Goal: Task Accomplishment & Management: Manage account settings

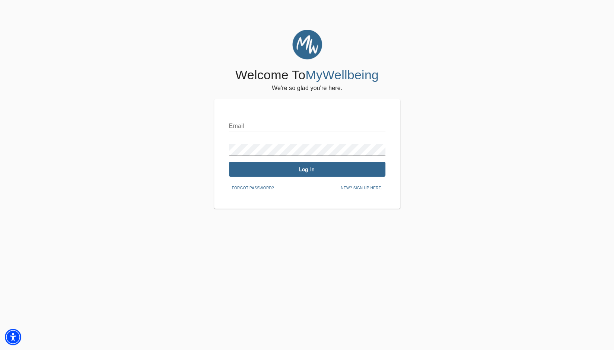
click at [300, 126] on input "text" at bounding box center [307, 126] width 156 height 12
type input "tmt467@yahoo.com"
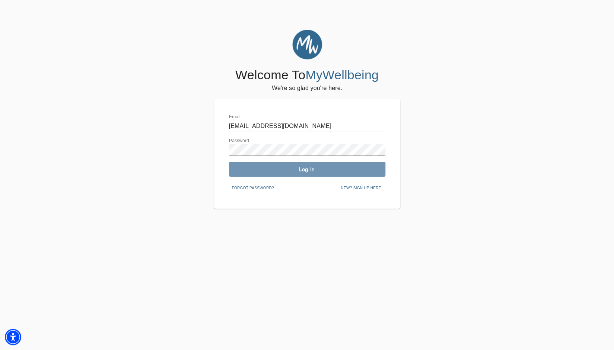
click at [300, 170] on span "Log In" at bounding box center [307, 169] width 150 height 7
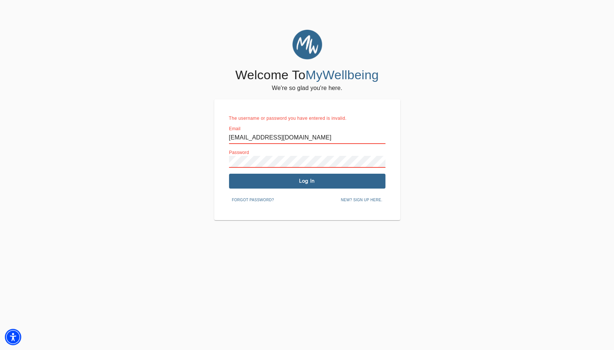
click at [294, 184] on span "Log In" at bounding box center [307, 180] width 150 height 7
drag, startPoint x: 286, startPoint y: 141, endPoint x: 167, endPoint y: 139, distance: 118.3
click at [167, 139] on div "Welcome To MyWellbeing We're so glad you're here. The username or password you …" at bounding box center [307, 125] width 610 height 191
click at [190, 161] on div "Welcome To MyWellbeing We're so glad you're here. The username or password you …" at bounding box center [307, 125] width 610 height 191
click at [269, 137] on input "text" at bounding box center [307, 138] width 156 height 12
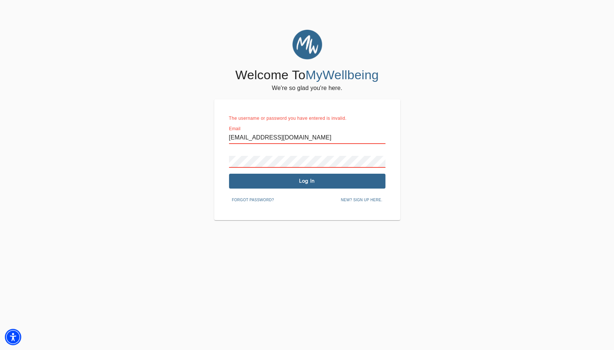
type input "tmt467@yahoo.com"
click at [315, 184] on span "Log In" at bounding box center [307, 180] width 150 height 7
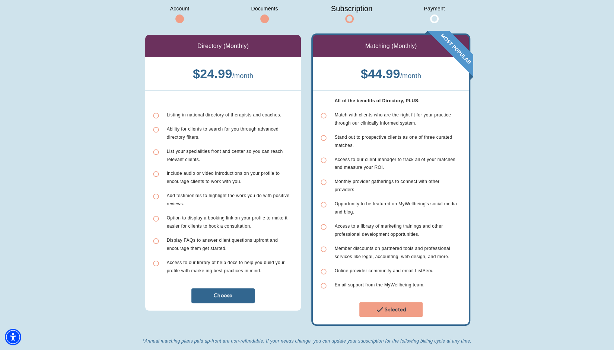
scroll to position [74, 0]
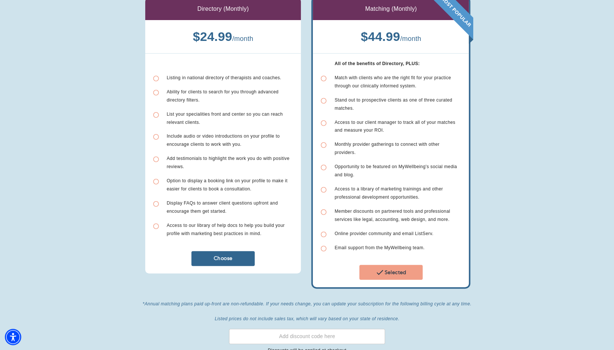
click at [241, 255] on span "Choose" at bounding box center [222, 258] width 57 height 7
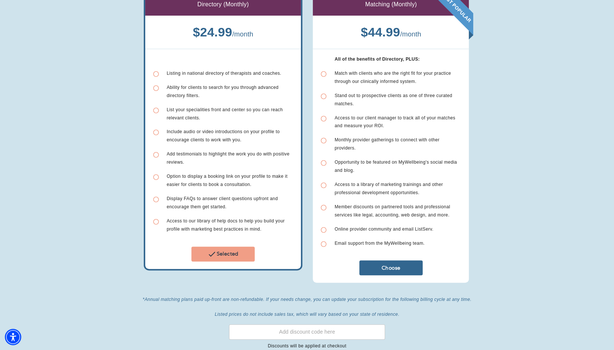
scroll to position [137, 0]
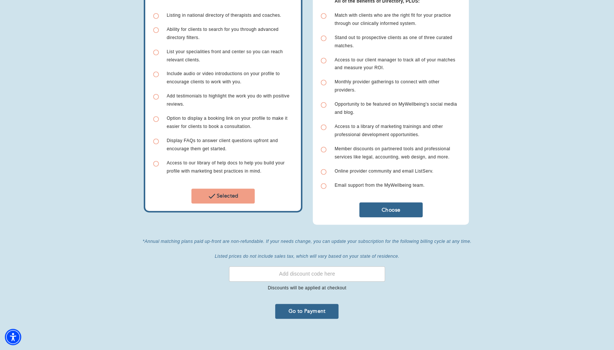
click at [325, 272] on input "text" at bounding box center [307, 273] width 156 height 15
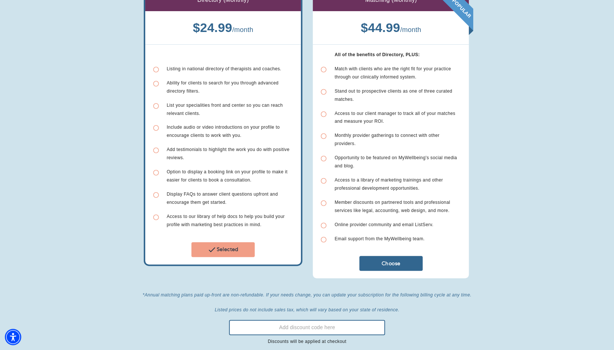
scroll to position [112, 0]
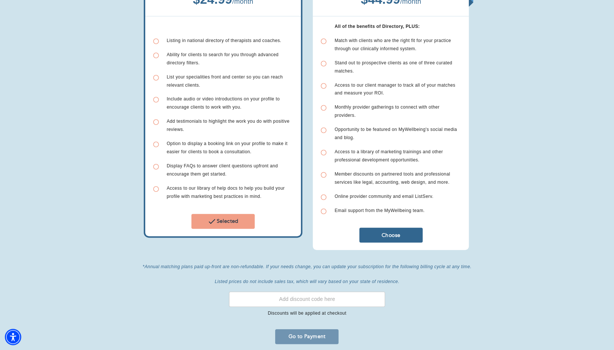
click at [312, 333] on span "Go to Payment" at bounding box center [306, 336] width 57 height 7
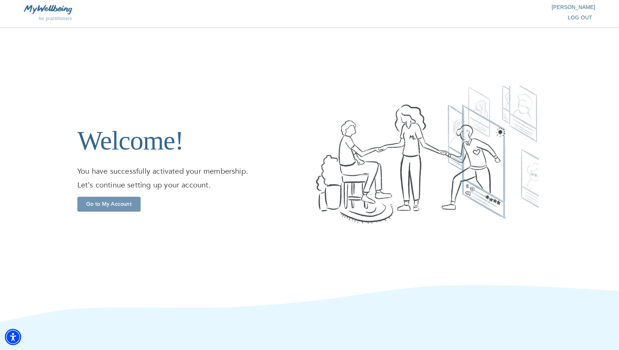
click at [112, 198] on button "Go to My Account" at bounding box center [108, 204] width 63 height 15
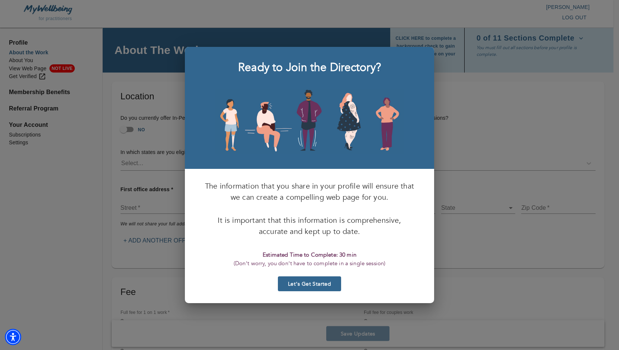
click at [320, 282] on span "Let’s Get Started" at bounding box center [309, 284] width 57 height 7
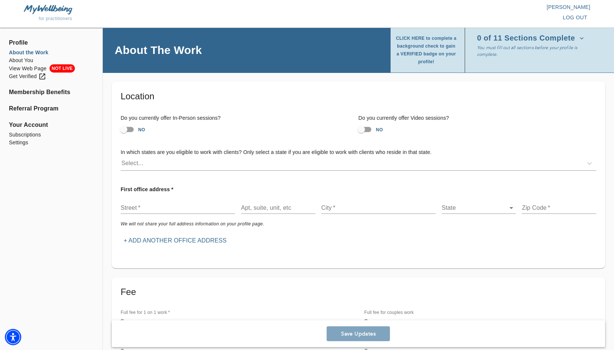
click at [371, 128] on input "NO" at bounding box center [361, 129] width 42 height 14
checkbox input "true"
click at [162, 167] on div "Select..." at bounding box center [352, 163] width 462 height 12
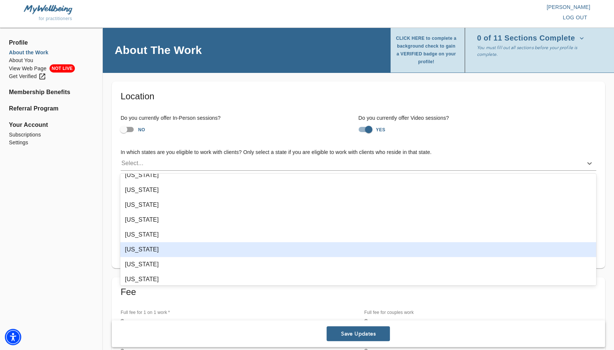
scroll to position [409, 0]
click at [149, 247] on div "[US_STATE]" at bounding box center [357, 249] width 475 height 15
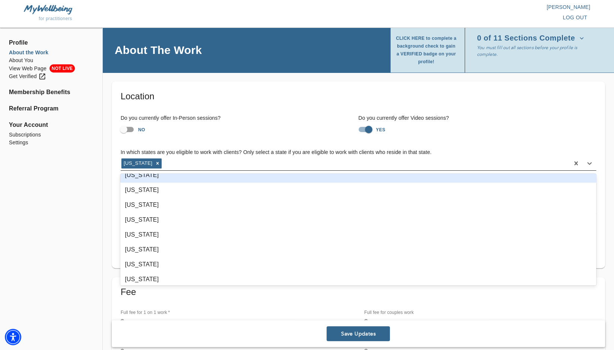
click at [199, 162] on div "[US_STATE]" at bounding box center [345, 163] width 448 height 12
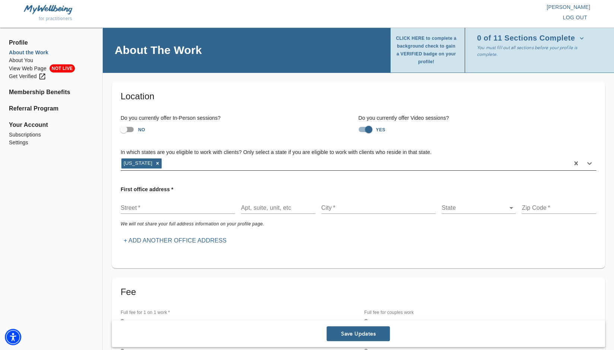
click at [195, 163] on div "[US_STATE]" at bounding box center [345, 163] width 448 height 12
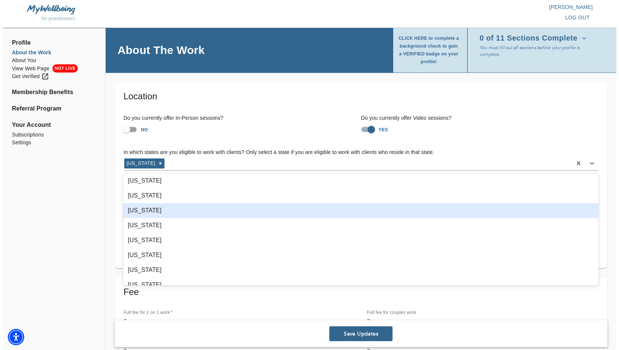
scroll to position [558, 0]
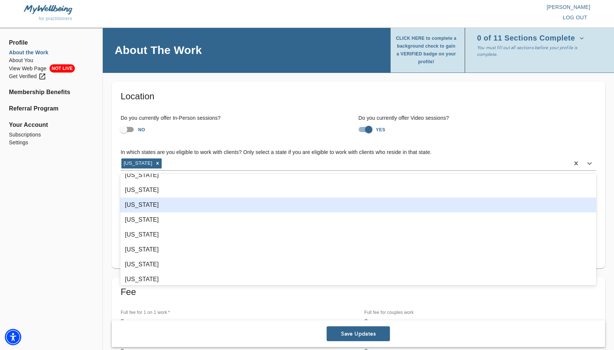
click at [175, 204] on div "[US_STATE]" at bounding box center [357, 205] width 475 height 15
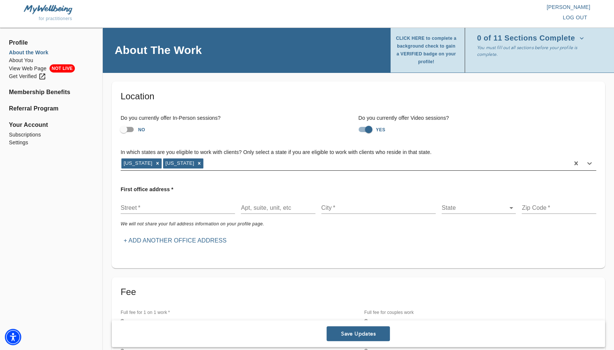
click at [287, 166] on div "[US_STATE] [US_STATE]" at bounding box center [345, 163] width 448 height 12
click at [141, 207] on input "text" at bounding box center [178, 208] width 114 height 12
type input "1773 [PERSON_NAME] Court"
type input "[GEOGRAPHIC_DATA]"
click at [511, 208] on body "for practitioners [PERSON_NAME] log out Profile About the Work About You View W…" at bounding box center [307, 175] width 614 height 350
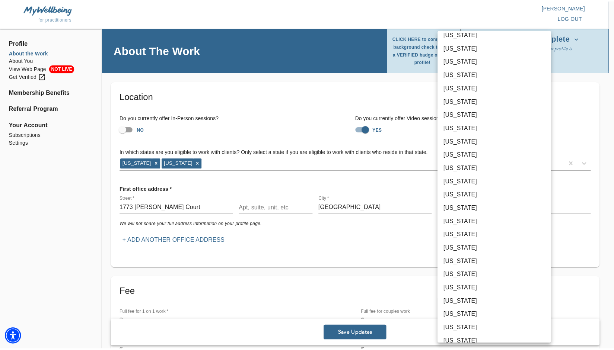
scroll to position [149, 0]
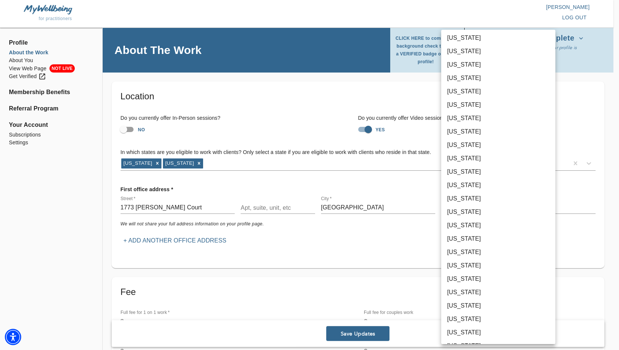
click at [480, 303] on li "[US_STATE]" at bounding box center [498, 305] width 114 height 13
type input "33"
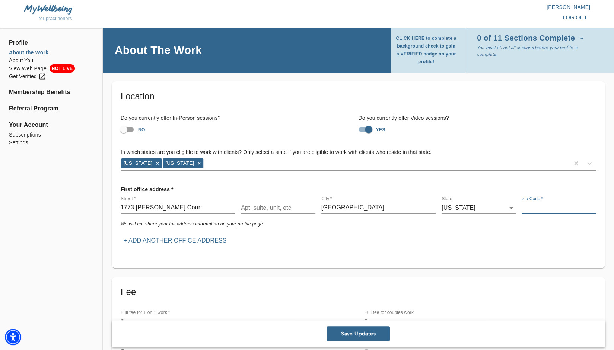
click at [559, 208] on input "text" at bounding box center [558, 208] width 74 height 12
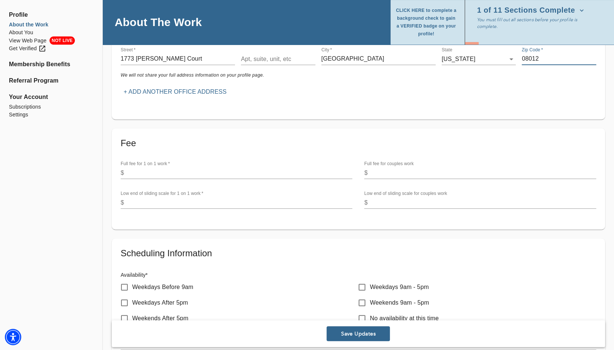
type input "08012"
click at [184, 172] on input "number" at bounding box center [240, 173] width 226 height 12
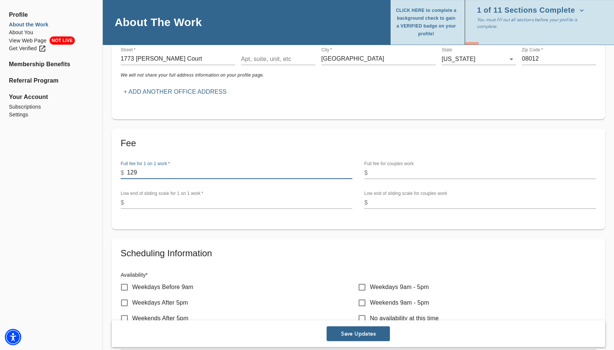
click at [349, 174] on input "129" at bounding box center [240, 173] width 226 height 12
click at [349, 174] on input "128" at bounding box center [240, 173] width 226 height 12
click at [348, 170] on input "129" at bounding box center [240, 173] width 226 height 12
type input "130"
click at [348, 170] on input "130" at bounding box center [240, 173] width 226 height 12
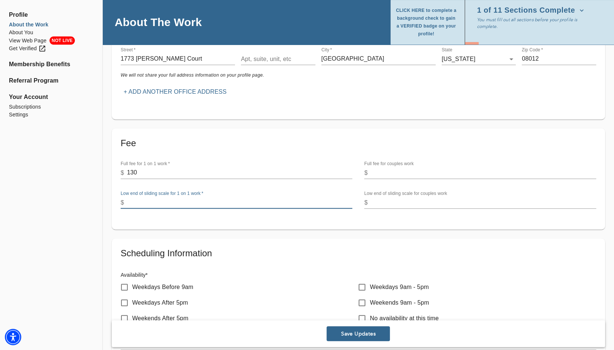
click at [163, 202] on input "number" at bounding box center [240, 203] width 226 height 12
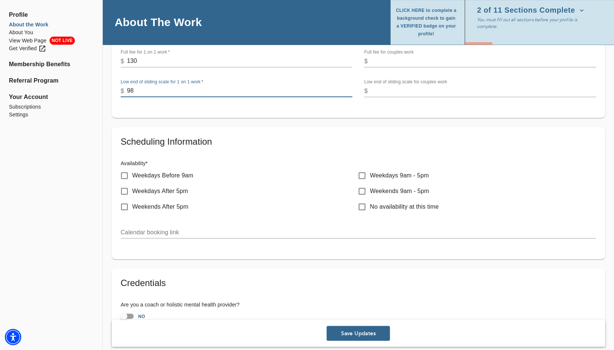
type input "98"
click at [125, 190] on input "Weekdays After 5pm" at bounding box center [124, 191] width 16 height 16
checkbox input "true"
click at [125, 174] on input "Weekdays Before 9am" at bounding box center [124, 176] width 16 height 16
checkbox input "true"
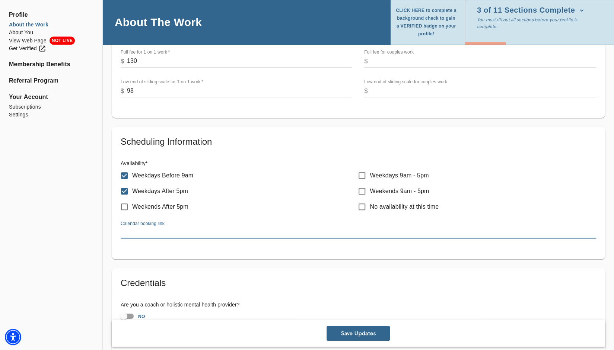
click at [212, 233] on input "text" at bounding box center [358, 233] width 475 height 12
drag, startPoint x: 212, startPoint y: 233, endPoint x: 180, endPoint y: 227, distance: 32.4
click at [180, 227] on input "text" at bounding box center [358, 233] width 475 height 12
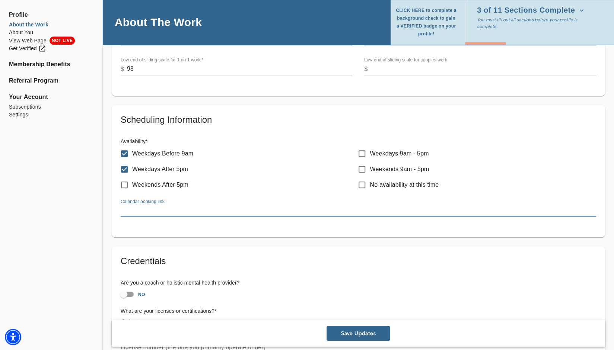
scroll to position [298, 0]
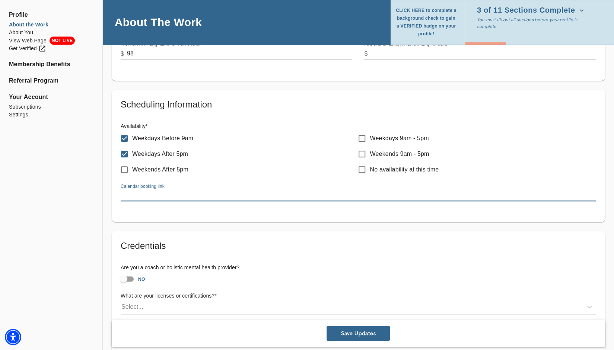
click at [126, 278] on input "NO" at bounding box center [123, 279] width 42 height 14
checkbox input "true"
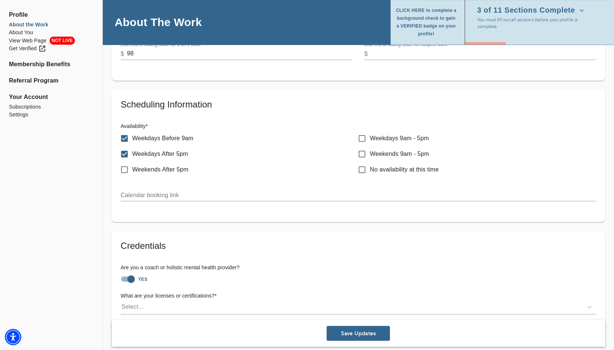
scroll to position [335, 0]
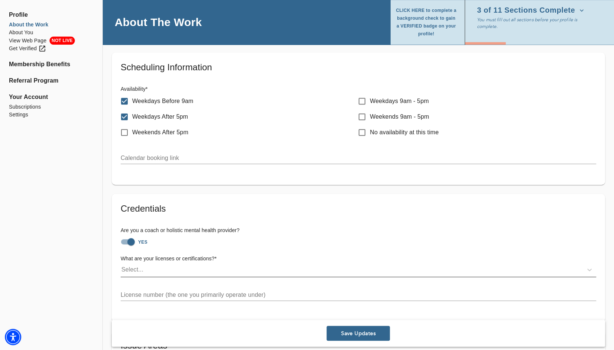
click at [166, 268] on div "Select..." at bounding box center [352, 270] width 462 height 12
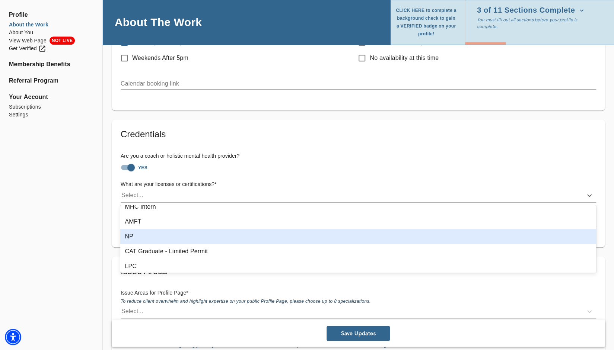
click at [190, 233] on div "NP" at bounding box center [357, 236] width 475 height 15
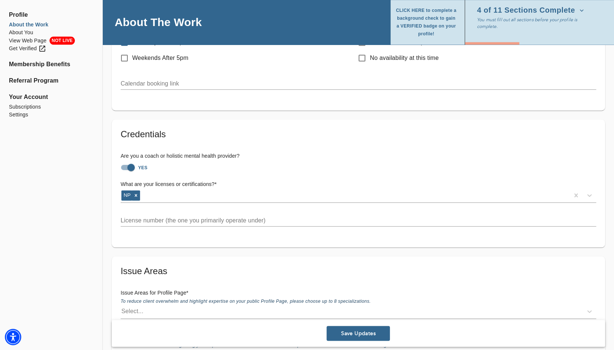
click at [156, 220] on input "text" at bounding box center [358, 221] width 475 height 12
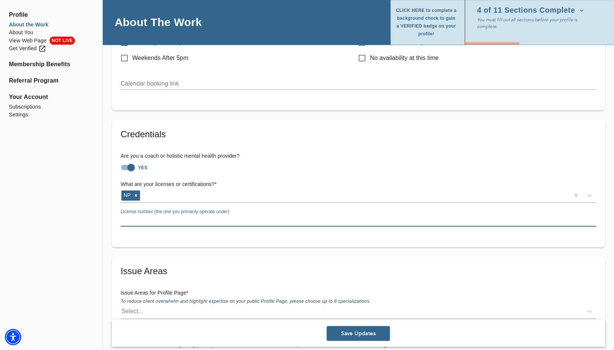
scroll to position [298, 0]
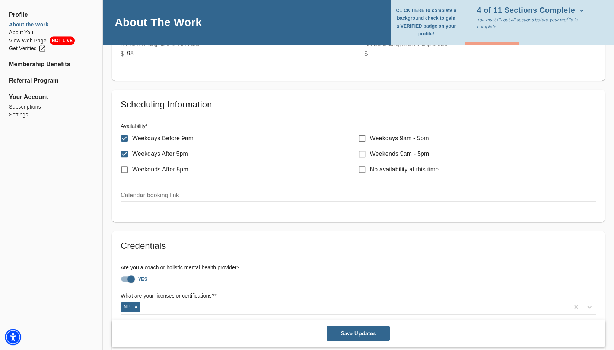
click at [159, 198] on input "text" at bounding box center [358, 195] width 475 height 12
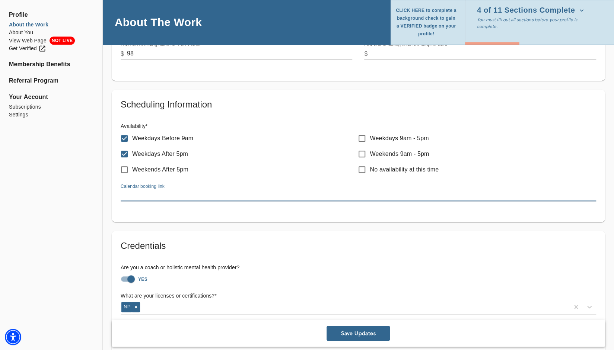
paste input "[URL][DOMAIN_NAME][PERSON_NAME]"
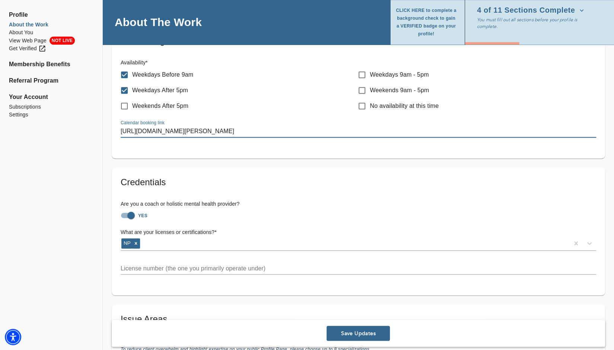
scroll to position [372, 0]
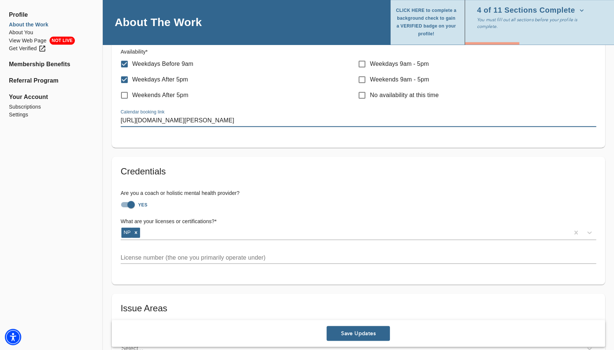
type input "[URL][DOMAIN_NAME][PERSON_NAME]"
click at [149, 256] on input "text" at bounding box center [358, 258] width 475 height 12
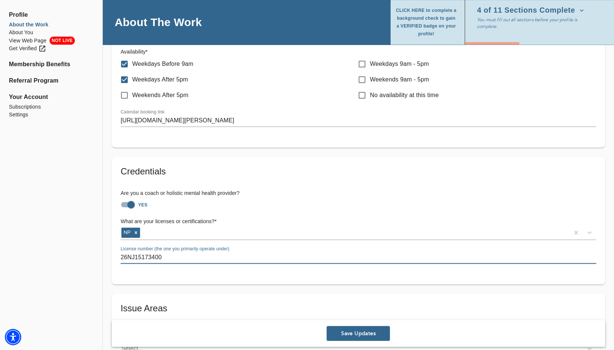
scroll to position [484, 0]
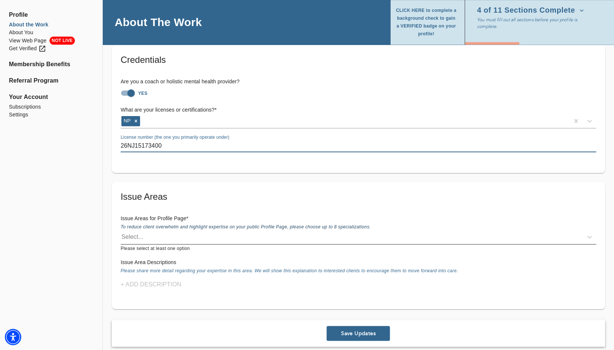
type input "26NJ15173400"
click at [141, 240] on div "Select..." at bounding box center [132, 237] width 22 height 9
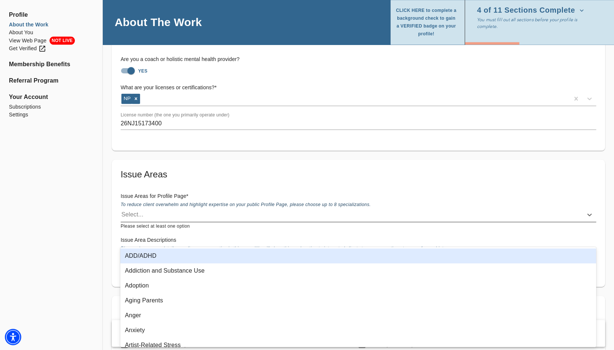
scroll to position [521, 0]
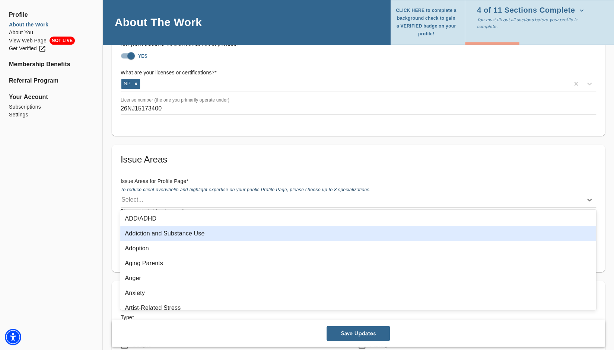
click at [160, 238] on div "Addiction and Substance Use" at bounding box center [357, 233] width 475 height 15
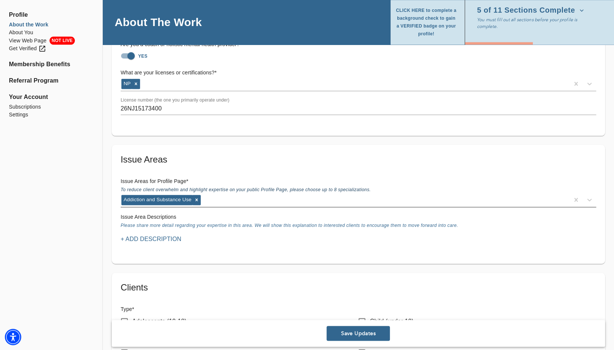
click at [230, 197] on div "Addiction and Substance Use" at bounding box center [345, 200] width 448 height 12
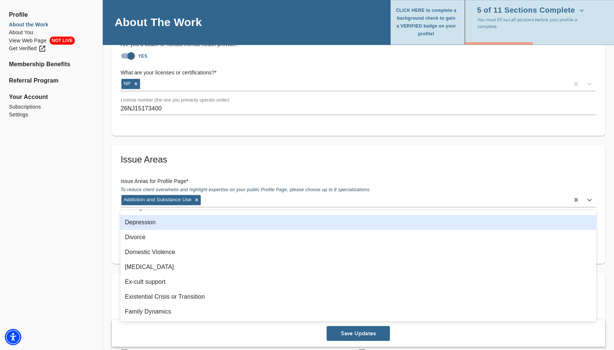
scroll to position [260, 0]
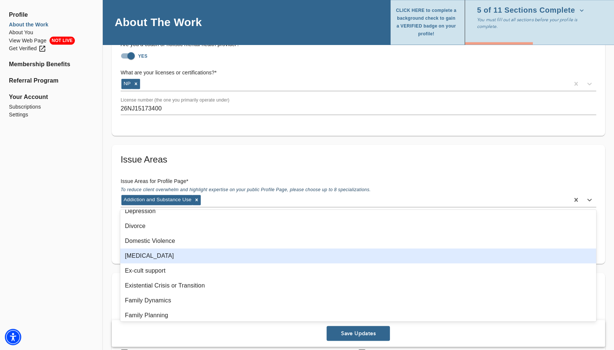
click at [216, 254] on div "[MEDICAL_DATA]" at bounding box center [357, 256] width 475 height 15
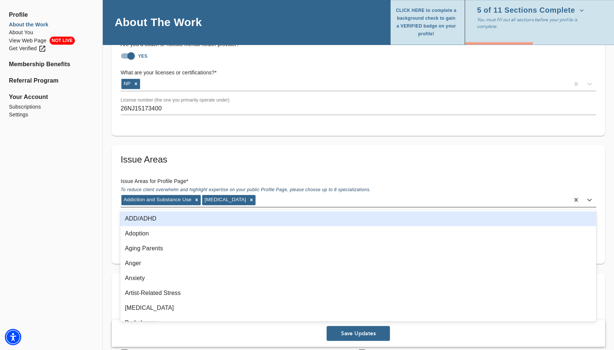
click at [259, 198] on div "Addiction and Substance Use [MEDICAL_DATA]" at bounding box center [345, 200] width 448 height 12
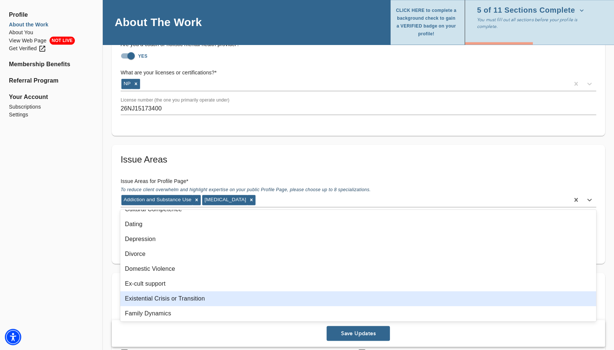
scroll to position [186, 0]
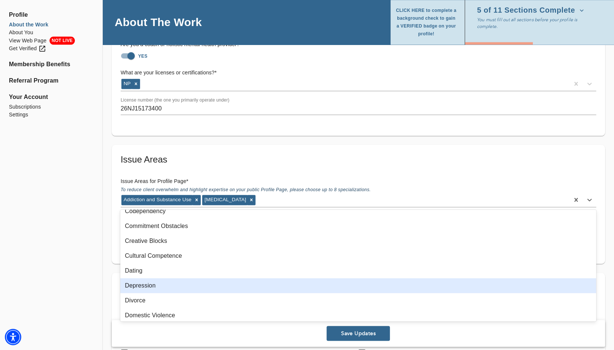
click at [228, 287] on div "Depression" at bounding box center [357, 285] width 475 height 15
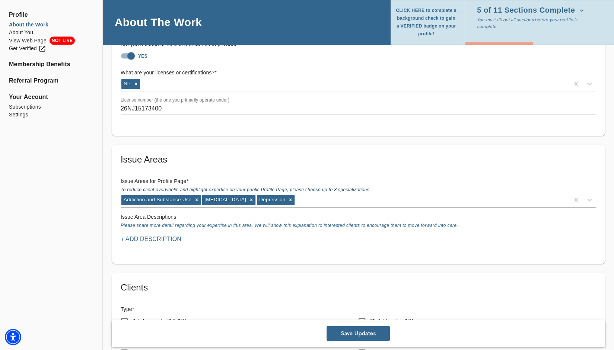
click at [314, 198] on div "Addiction and Substance Use [MEDICAL_DATA] [MEDICAL_DATA]" at bounding box center [345, 200] width 448 height 12
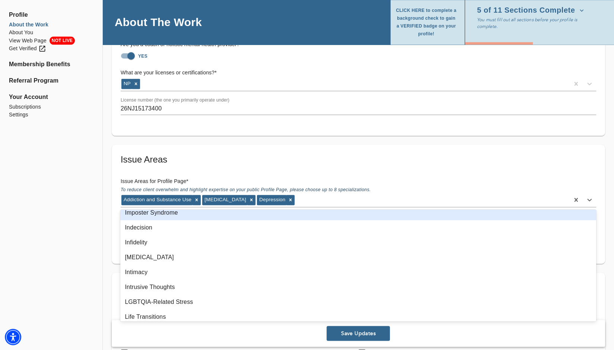
scroll to position [521, 0]
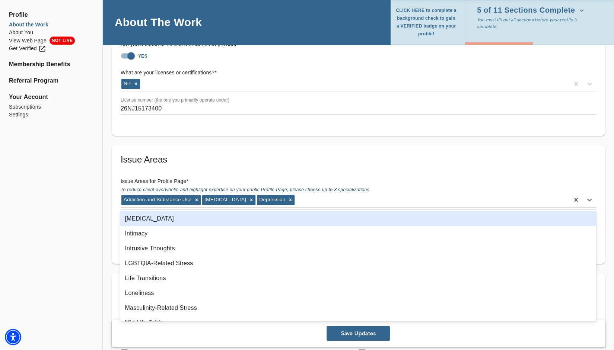
click at [200, 220] on div "[MEDICAL_DATA]" at bounding box center [357, 218] width 475 height 15
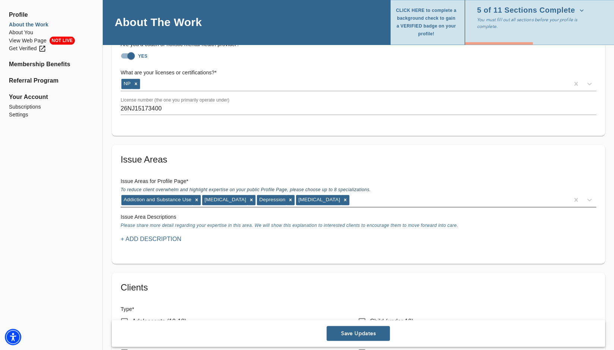
click at [340, 198] on div "Addiction and Substance Use [MEDICAL_DATA] [MEDICAL_DATA] [MEDICAL_DATA]" at bounding box center [345, 200] width 448 height 12
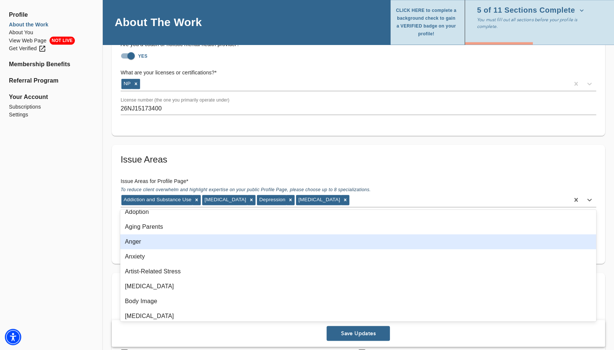
scroll to position [37, 0]
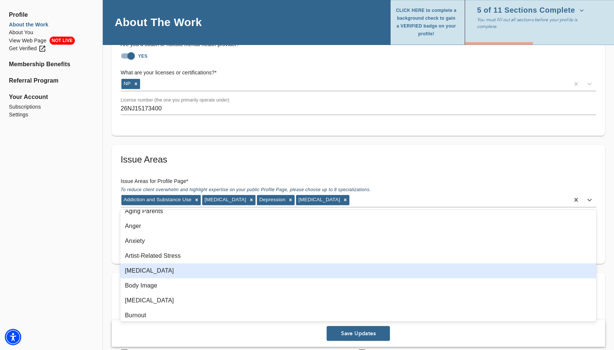
click at [156, 269] on div "[MEDICAL_DATA]" at bounding box center [357, 270] width 475 height 15
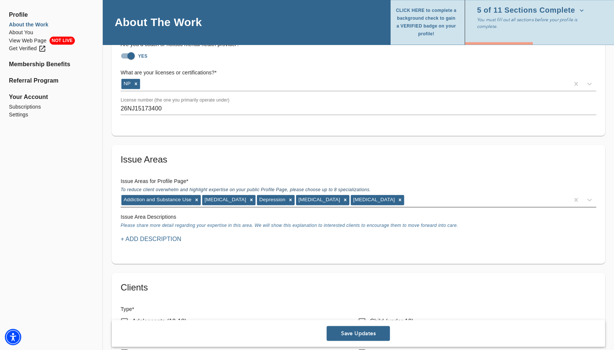
click at [432, 199] on div "Addiction and Substance Use [MEDICAL_DATA] [MEDICAL_DATA] [MEDICAL_DATA] [MEDIC…" at bounding box center [345, 200] width 448 height 12
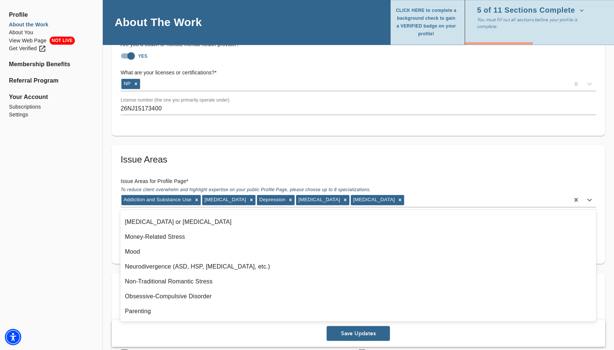
scroll to position [595, 0]
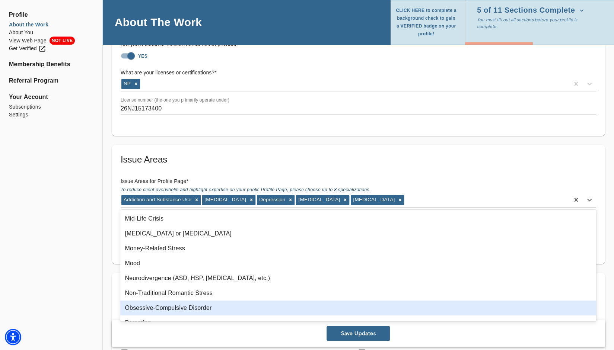
click at [202, 306] on div "Obsessive-Compulsive Disorder" at bounding box center [357, 308] width 475 height 15
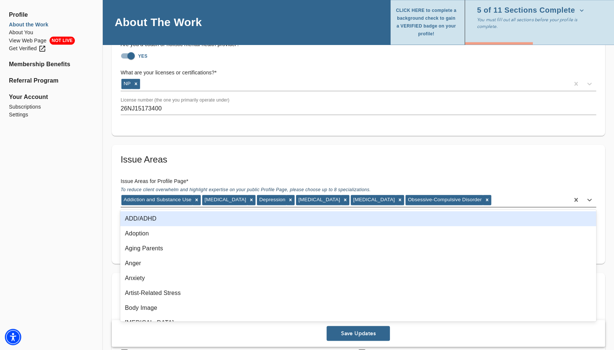
click at [479, 197] on div "Addiction and Substance Use [MEDICAL_DATA] [MEDICAL_DATA] [MEDICAL_DATA] [MEDIC…" at bounding box center [345, 200] width 448 height 12
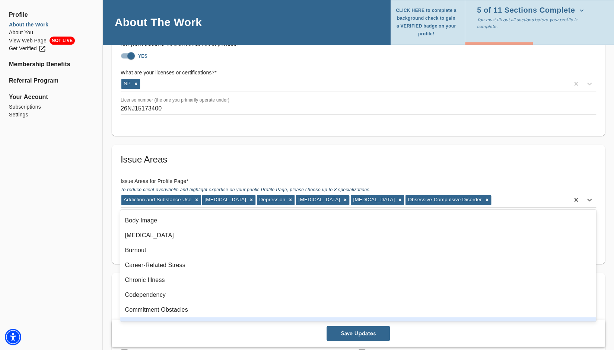
scroll to position [0, 0]
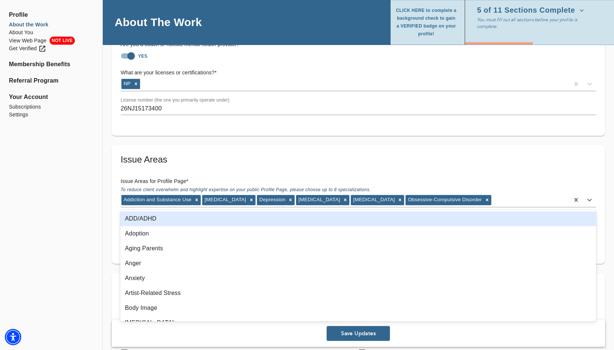
click at [173, 212] on div "ADD/ADHD" at bounding box center [357, 218] width 475 height 15
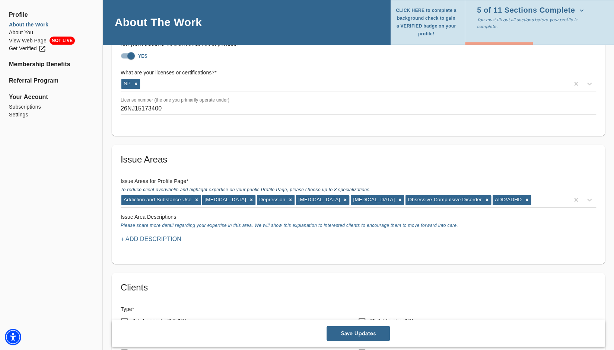
scroll to position [595, 0]
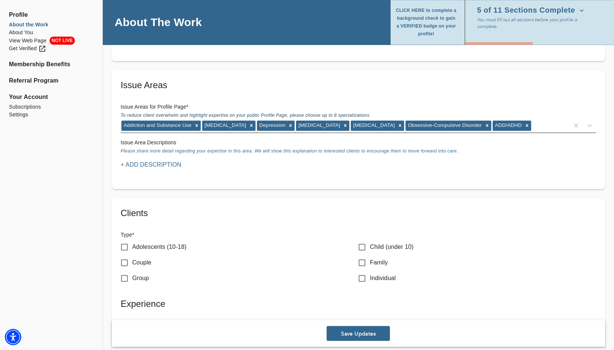
click at [530, 122] on div "Addiction and Substance Use [MEDICAL_DATA] [MEDICAL_DATA] [MEDICAL_DATA] [MEDIC…" at bounding box center [345, 125] width 448 height 12
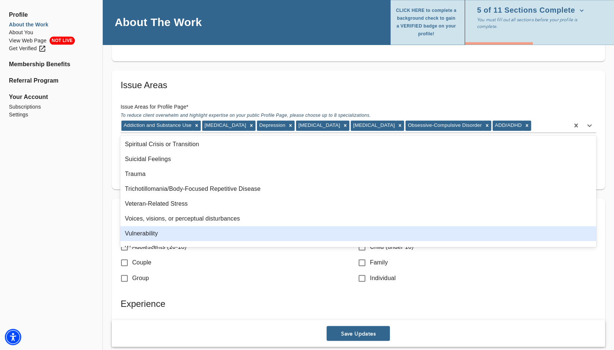
scroll to position [1067, 0]
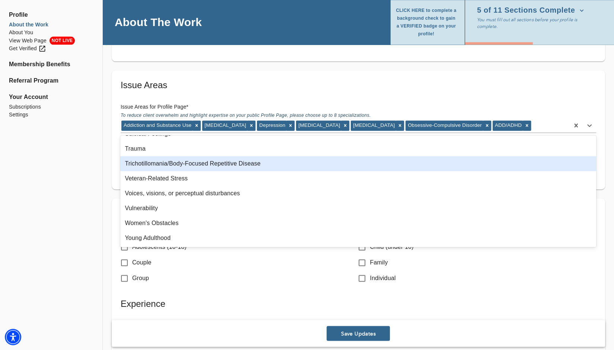
click at [190, 167] on div "Trichotillomania/Body-Focused Repetitive Disease" at bounding box center [357, 163] width 475 height 15
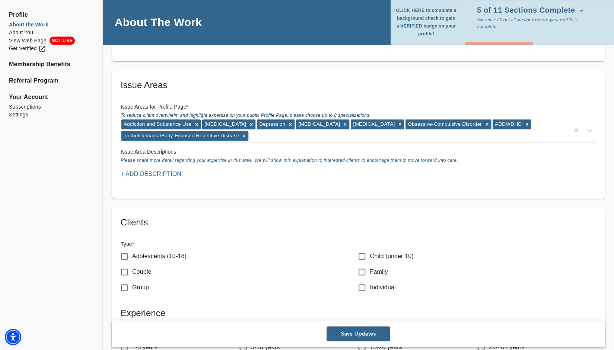
click at [124, 257] on input "Adolescents (10-18)" at bounding box center [124, 257] width 16 height 16
checkbox input "true"
click at [364, 286] on input "Individual" at bounding box center [362, 288] width 16 height 16
checkbox input "true"
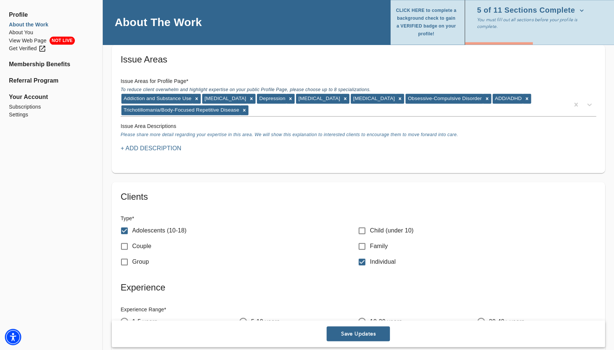
scroll to position [633, 0]
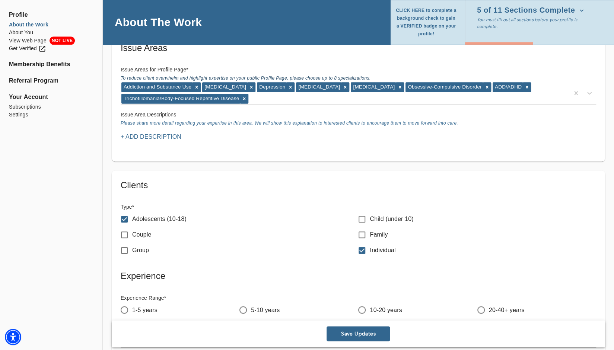
click at [360, 235] on input "Family" at bounding box center [362, 235] width 16 height 16
checkbox input "true"
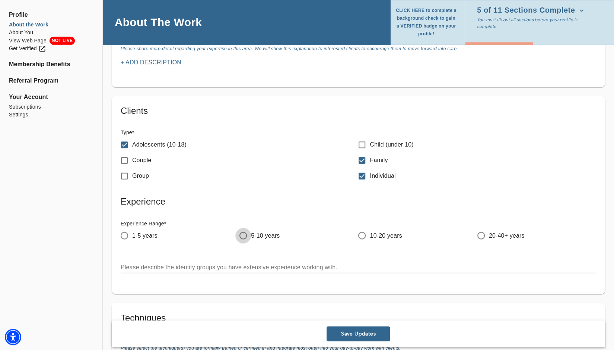
click at [243, 236] on input "5-10 years" at bounding box center [243, 236] width 16 height 16
radio input "true"
click at [242, 234] on input "5-10 years" at bounding box center [243, 236] width 16 height 16
drag, startPoint x: 360, startPoint y: 234, endPoint x: 438, endPoint y: 234, distance: 77.8
click at [361, 233] on input "10-20 years" at bounding box center [362, 236] width 16 height 16
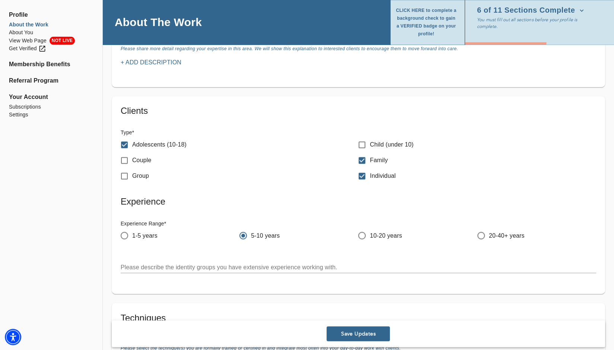
radio input "true"
radio input "false"
click at [483, 233] on input "20-40+ years" at bounding box center [481, 236] width 16 height 16
radio input "true"
radio input "false"
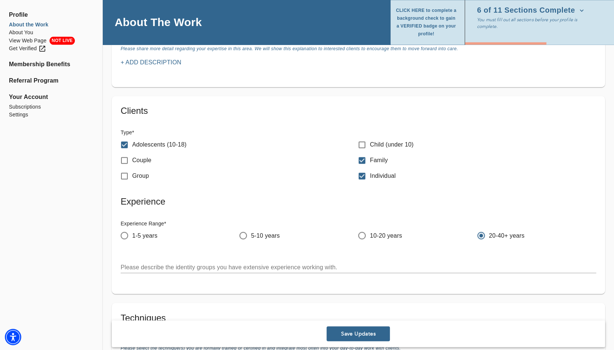
click at [345, 265] on textarea at bounding box center [358, 266] width 475 height 7
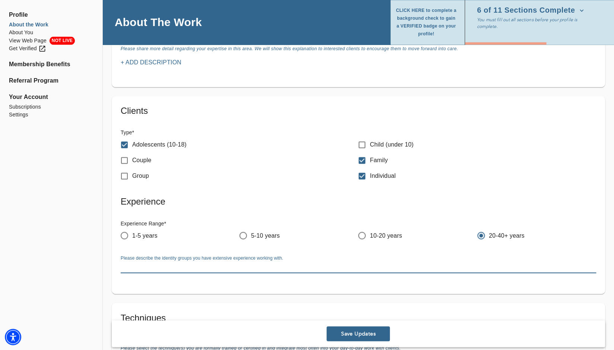
type textarea "W"
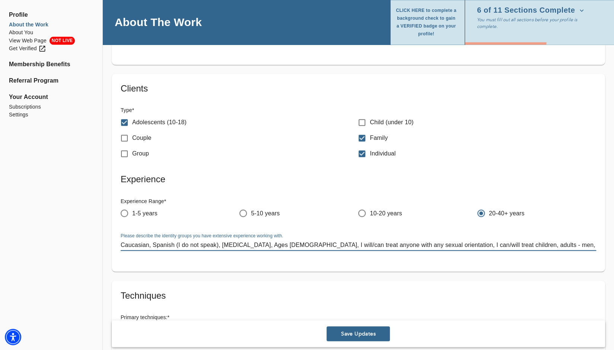
scroll to position [744, 0]
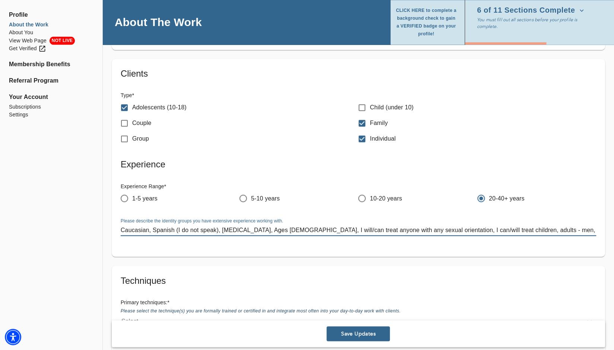
type textarea "Caucasian, Spanish (I do not speak), [MEDICAL_DATA], Ages [DEMOGRAPHIC_DATA], I…"
click at [373, 333] on span "Save Updates" at bounding box center [357, 333] width 57 height 7
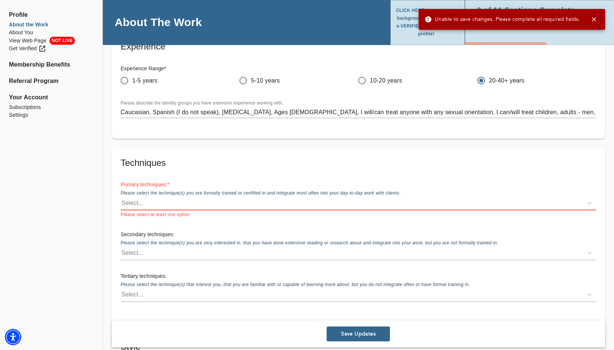
scroll to position [853, 0]
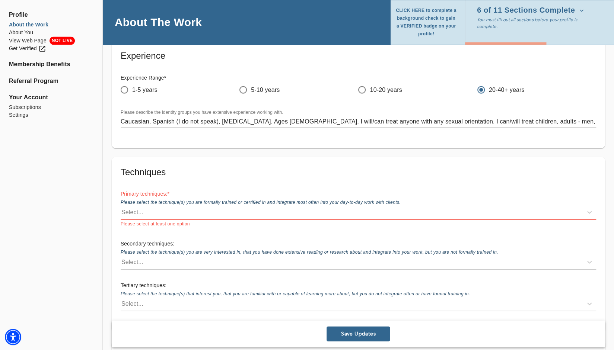
click at [167, 214] on div "Select..." at bounding box center [352, 212] width 462 height 12
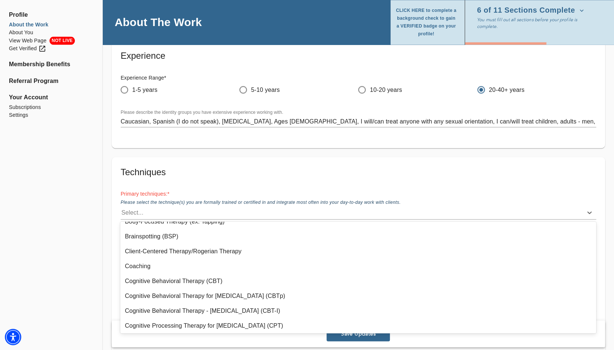
scroll to position [74, 0]
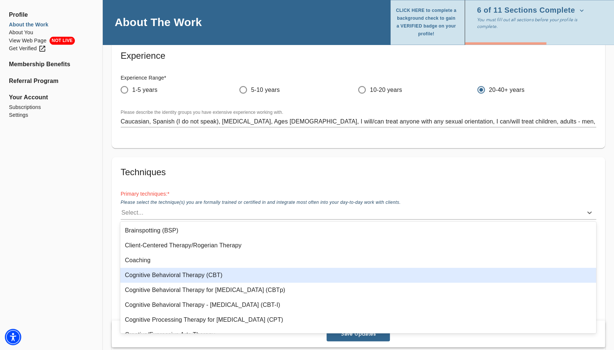
click at [167, 279] on div "Cognitive Behavioral Therapy (CBT)" at bounding box center [357, 275] width 475 height 15
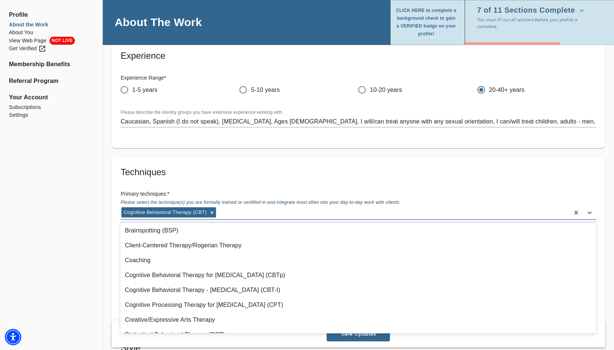
click at [228, 211] on div "Cognitive Behavioral Therapy (CBT)" at bounding box center [345, 213] width 448 height 12
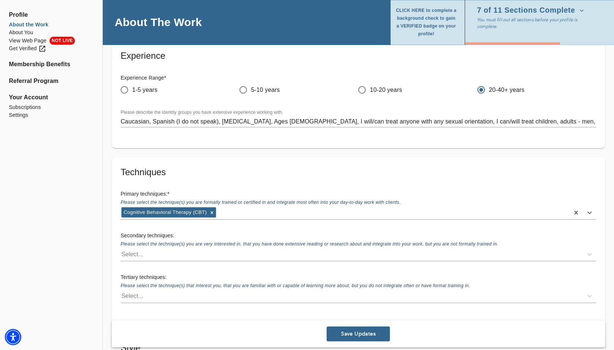
scroll to position [965, 0]
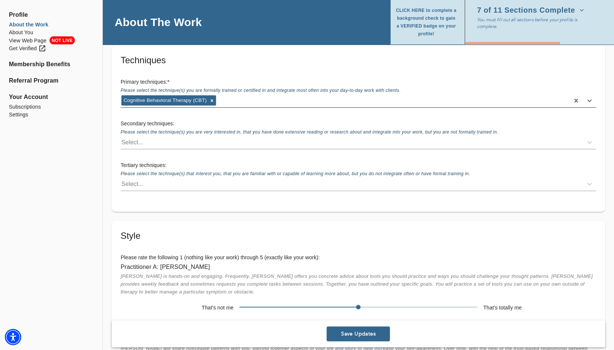
click at [245, 97] on div "Cognitive Behavioral Therapy (CBT)" at bounding box center [345, 101] width 448 height 12
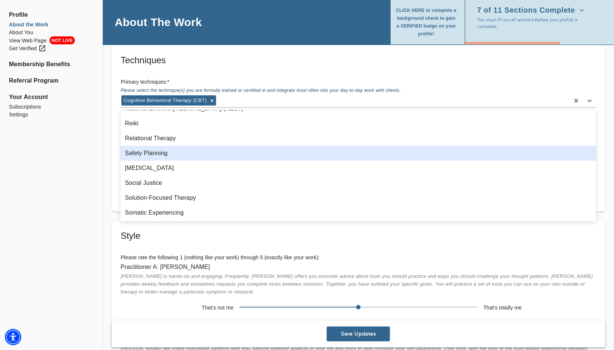
scroll to position [665, 0]
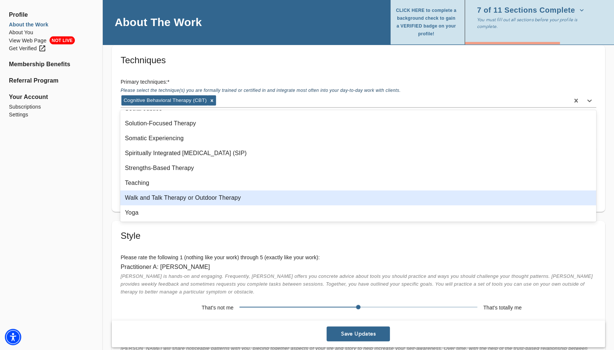
click at [199, 195] on div "Walk and Talk Therapy or Outdoor Therapy" at bounding box center [357, 198] width 475 height 15
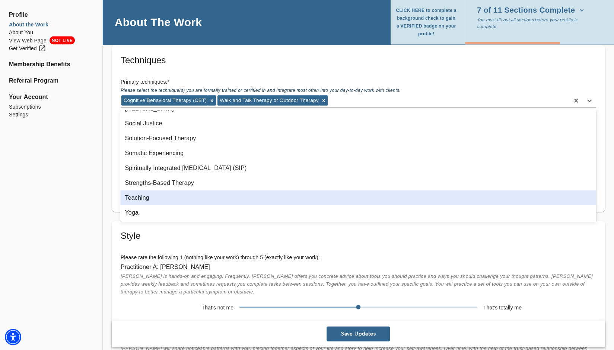
scroll to position [650, 0]
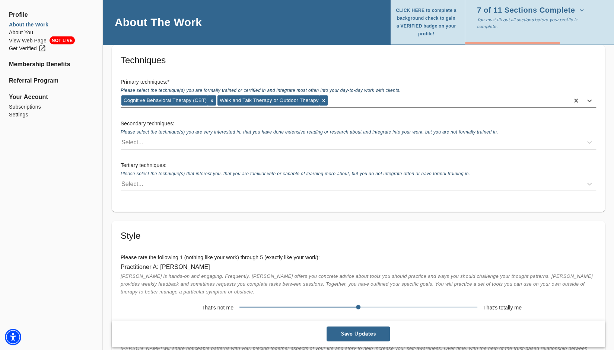
click at [362, 98] on div "Cognitive Behavioral Therapy (CBT) Walk and Talk Therapy or Outdoor Therapy" at bounding box center [345, 101] width 448 height 12
click at [347, 97] on div "Cognitive Behavioral Therapy (CBT) Walk and Talk Therapy or Outdoor Therapy" at bounding box center [345, 101] width 448 height 12
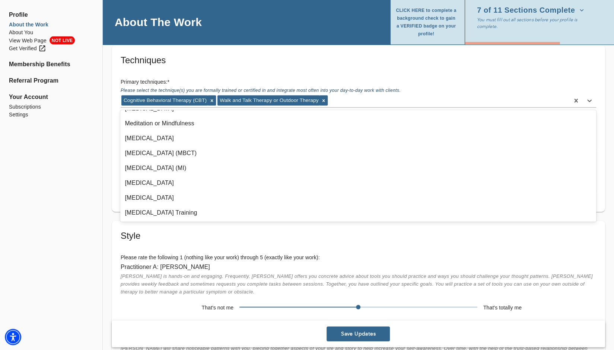
scroll to position [409, 0]
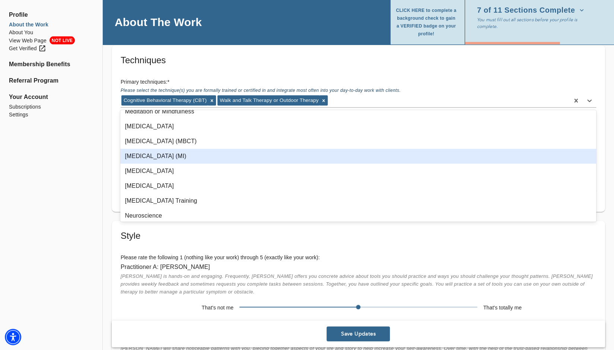
click at [221, 158] on div "[MEDICAL_DATA] (MI)" at bounding box center [357, 156] width 475 height 15
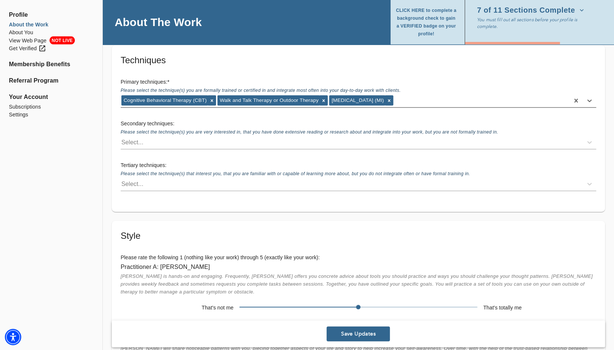
click at [442, 96] on div "Cognitive Behavioral Therapy (CBT) Walk and Talk Therapy or Outdoor Therapy [ME…" at bounding box center [345, 101] width 448 height 12
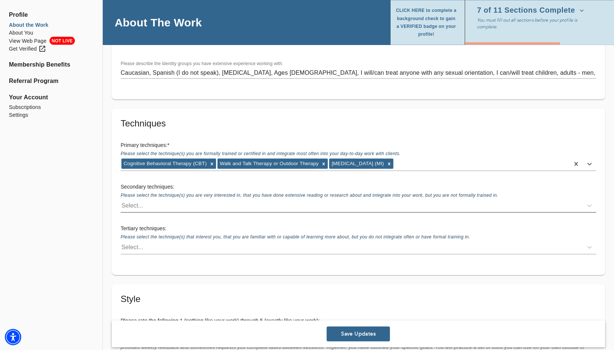
scroll to position [890, 0]
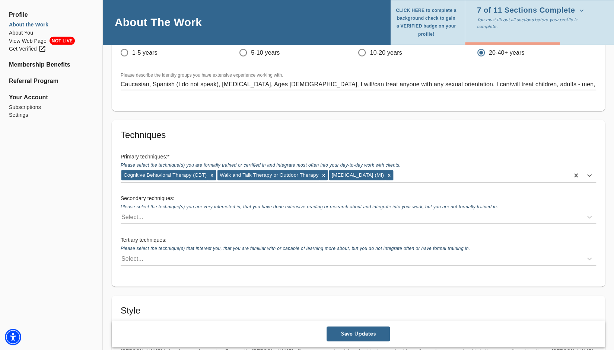
click at [138, 215] on div "Select..." at bounding box center [132, 216] width 22 height 9
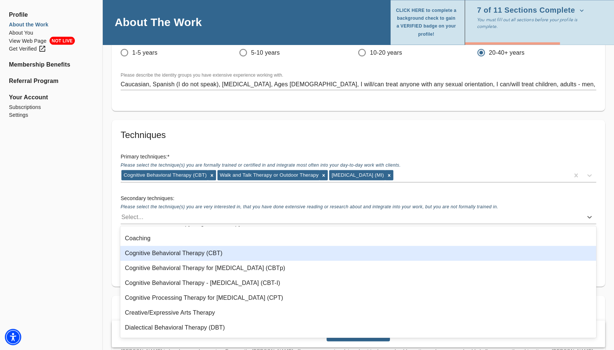
scroll to position [112, 0]
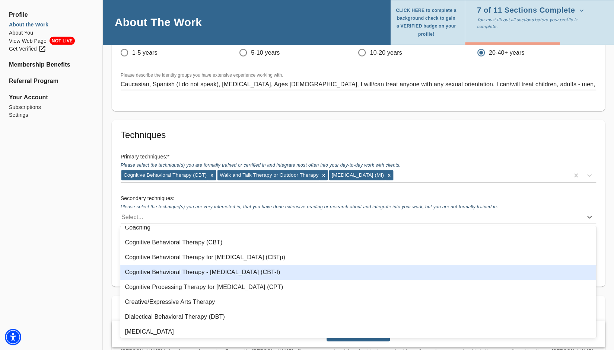
click at [248, 275] on div "Cognitive Behavioral Therapy - [MEDICAL_DATA] (CBT-I)" at bounding box center [357, 272] width 475 height 15
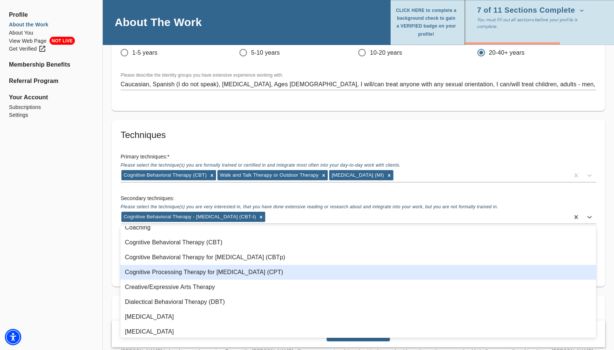
click at [248, 275] on div "Cognitive Processing Therapy for [MEDICAL_DATA] (CPT)" at bounding box center [357, 272] width 475 height 15
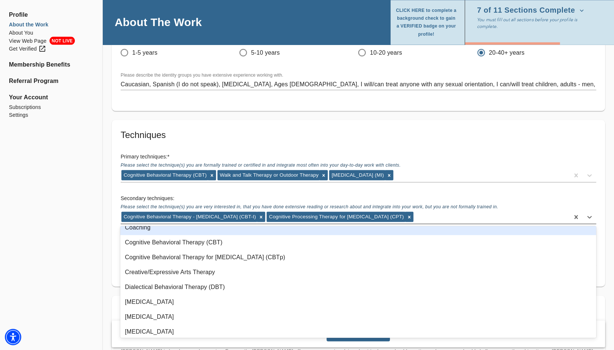
click at [397, 215] on div "Cognitive Behavioral Therapy - [MEDICAL_DATA] (CBT-I) Cognitive Processing Ther…" at bounding box center [345, 217] width 448 height 12
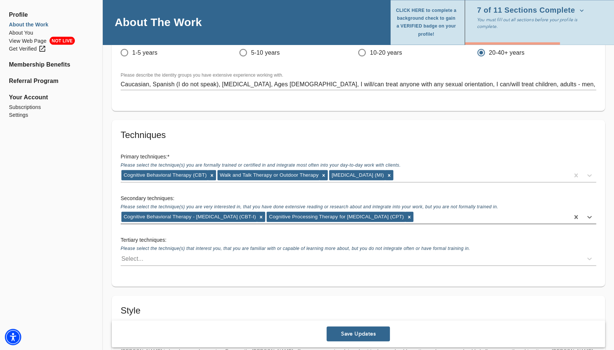
click at [387, 216] on div "Cognitive Behavioral Therapy - [MEDICAL_DATA] (CBT-I) Cognitive Processing Ther…" at bounding box center [345, 217] width 448 height 12
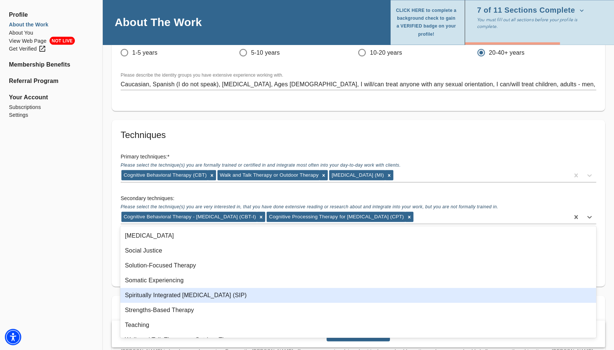
scroll to position [613, 0]
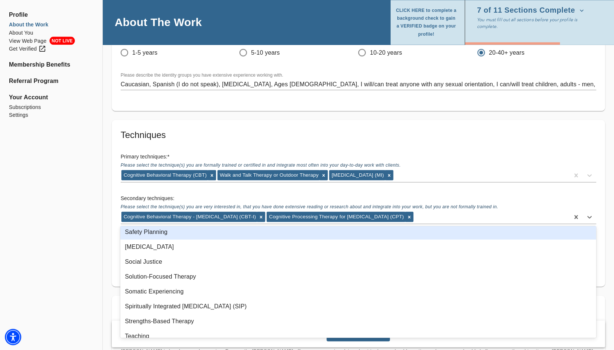
click at [370, 238] on div "Safety Planning" at bounding box center [357, 232] width 475 height 15
click at [455, 215] on icon at bounding box center [457, 216] width 5 height 5
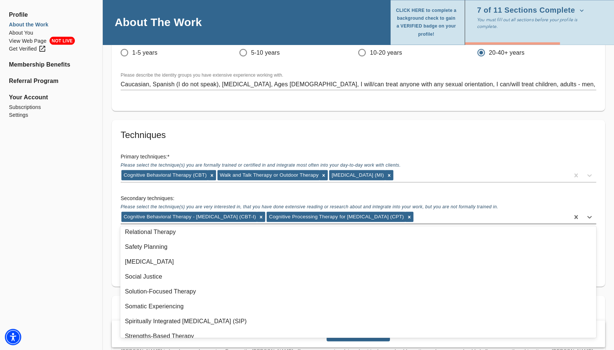
scroll to position [613, 0]
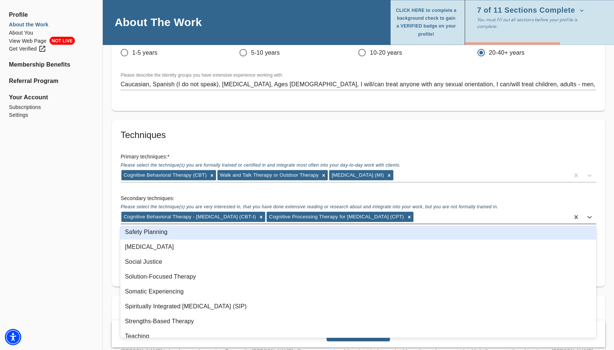
click at [428, 212] on div "Cognitive Behavioral Therapy - [MEDICAL_DATA] (CBT-I) Cognitive Processing Ther…" at bounding box center [345, 217] width 448 height 12
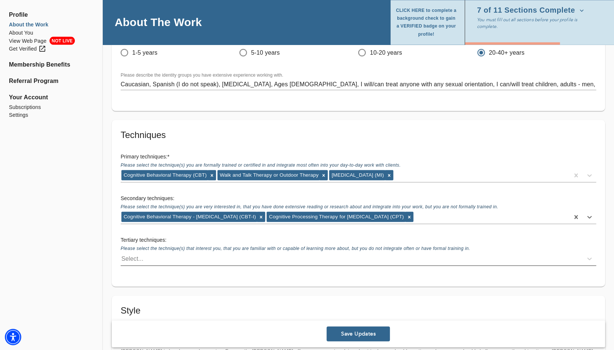
click at [231, 258] on div "Select..." at bounding box center [352, 259] width 462 height 12
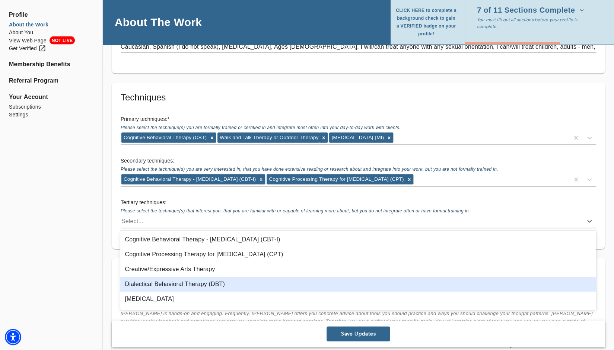
scroll to position [186, 0]
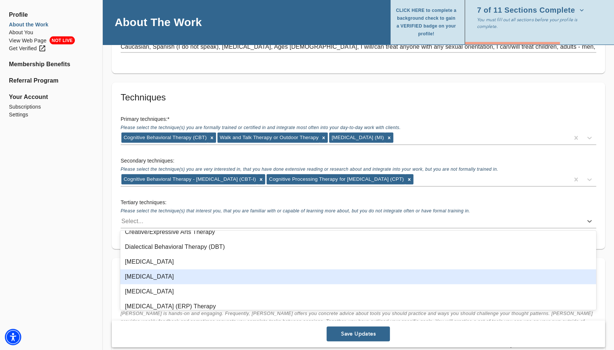
click at [295, 279] on div "[MEDICAL_DATA]" at bounding box center [357, 276] width 475 height 15
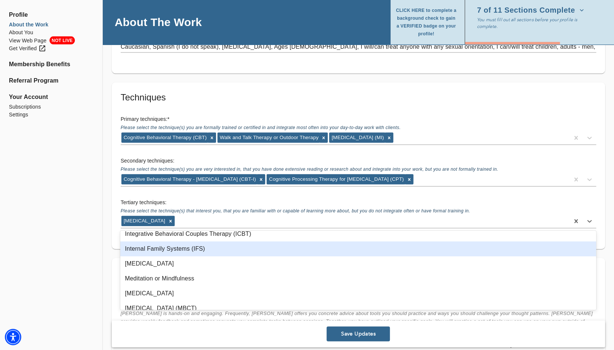
scroll to position [372, 0]
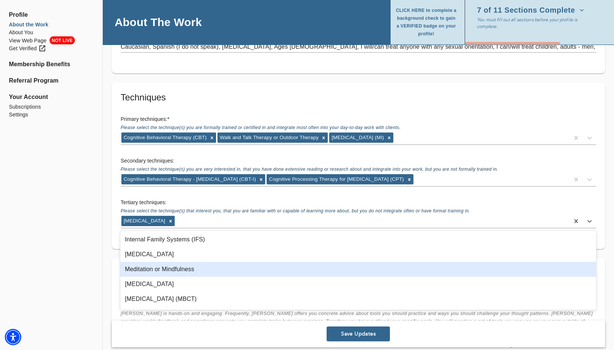
click at [294, 273] on div "Meditation or Mindfulness" at bounding box center [357, 269] width 475 height 15
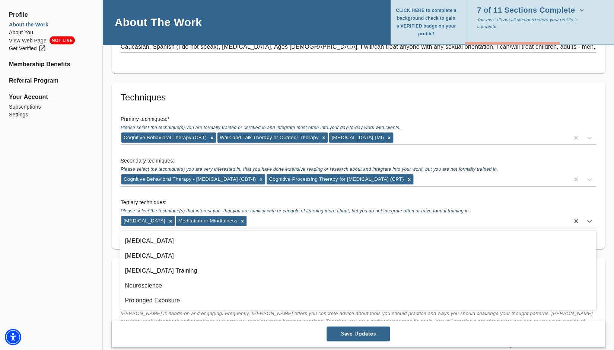
scroll to position [447, 0]
click at [361, 219] on div "[MEDICAL_DATA] Meditation or Mindfulness" at bounding box center [345, 221] width 448 height 12
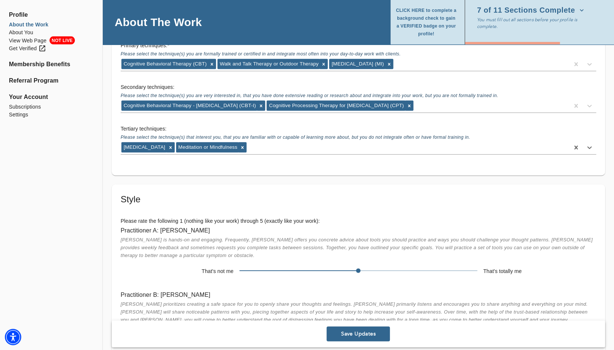
scroll to position [1002, 0]
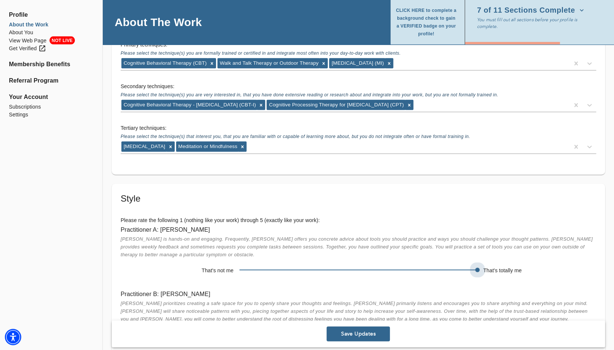
drag, startPoint x: 359, startPoint y: 269, endPoint x: 461, endPoint y: 272, distance: 102.7
click at [461, 272] on span at bounding box center [358, 270] width 238 height 10
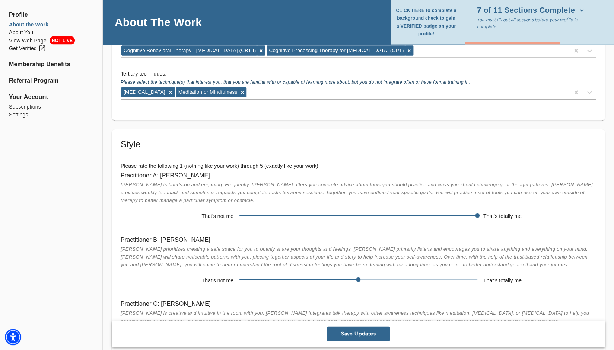
scroll to position [1039, 0]
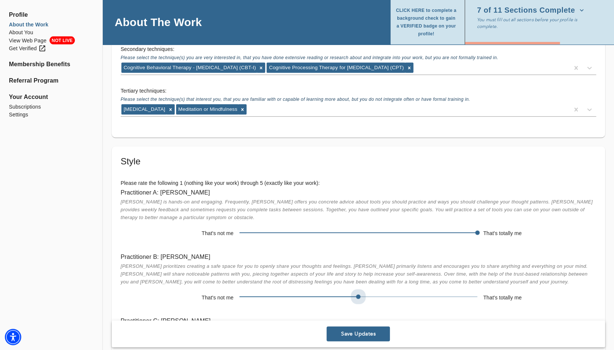
drag, startPoint x: 358, startPoint y: 301, endPoint x: 378, endPoint y: 307, distance: 21.1
click at [378, 307] on div "Practitioner B: [PERSON_NAME] prioritizes creating a safe space for you to open…" at bounding box center [358, 278] width 487 height 64
drag, startPoint x: 358, startPoint y: 294, endPoint x: 450, endPoint y: 295, distance: 91.2
click at [450, 295] on span at bounding box center [358, 297] width 238 height 10
drag, startPoint x: 479, startPoint y: 298, endPoint x: 468, endPoint y: 298, distance: 10.0
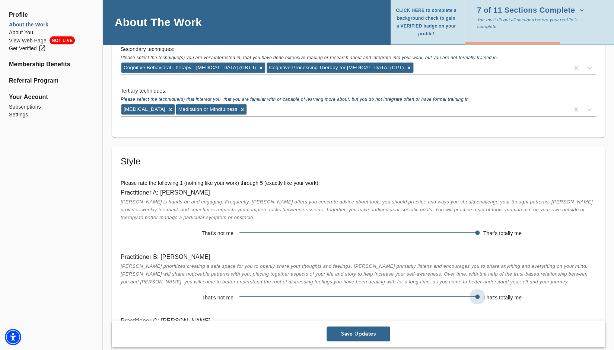
click at [468, 298] on span at bounding box center [358, 297] width 238 height 10
click at [462, 297] on span at bounding box center [358, 297] width 238 height 1
click at [464, 294] on span at bounding box center [358, 297] width 238 height 10
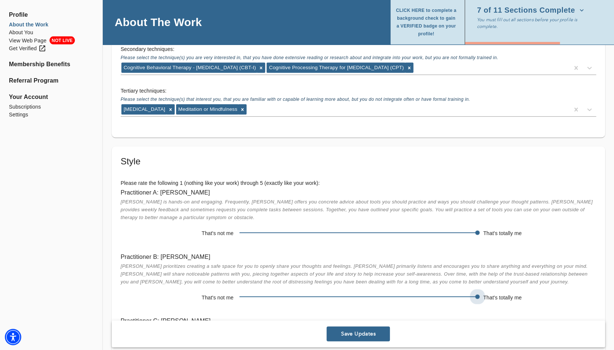
drag, startPoint x: 477, startPoint y: 298, endPoint x: 461, endPoint y: 297, distance: 16.4
click at [461, 297] on span at bounding box center [358, 297] width 238 height 10
drag, startPoint x: 478, startPoint y: 295, endPoint x: 445, endPoint y: 294, distance: 32.8
click at [445, 294] on span at bounding box center [358, 297] width 238 height 10
drag, startPoint x: 418, startPoint y: 295, endPoint x: 435, endPoint y: 296, distance: 17.5
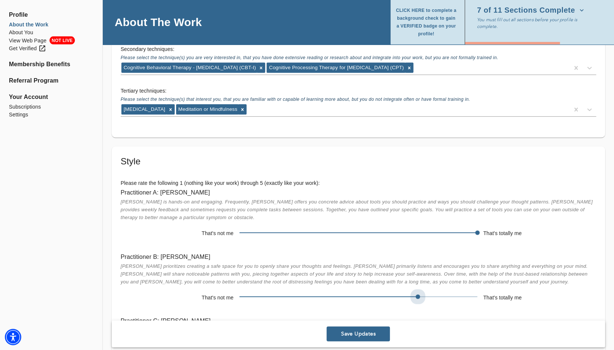
click at [435, 296] on span at bounding box center [358, 297] width 238 height 10
click at [436, 296] on span at bounding box center [358, 297] width 238 height 10
click at [438, 294] on span at bounding box center [358, 297] width 238 height 10
drag, startPoint x: 414, startPoint y: 294, endPoint x: 438, endPoint y: 297, distance: 24.4
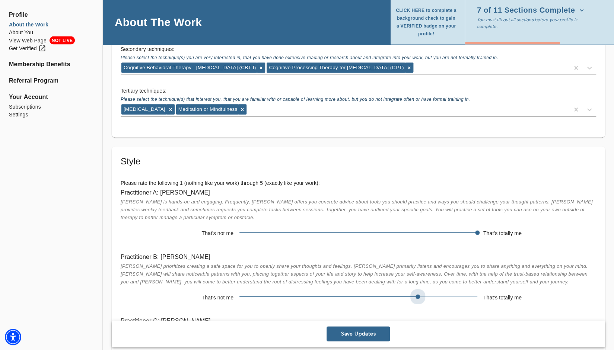
click at [438, 297] on span at bounding box center [358, 297] width 238 height 10
drag, startPoint x: 418, startPoint y: 295, endPoint x: 444, endPoint y: 295, distance: 26.4
click at [444, 295] on span at bounding box center [358, 297] width 238 height 10
drag, startPoint x: 418, startPoint y: 297, endPoint x: 444, endPoint y: 294, distance: 25.8
click at [444, 294] on span at bounding box center [358, 297] width 238 height 10
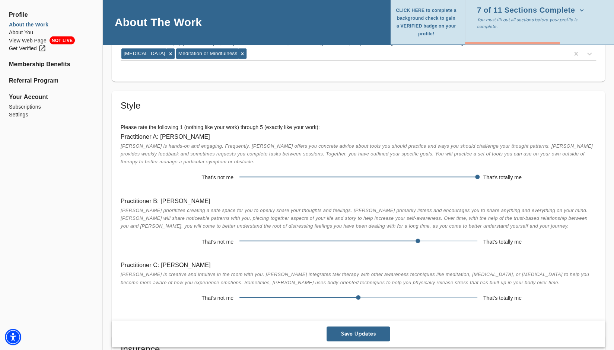
scroll to position [1113, 0]
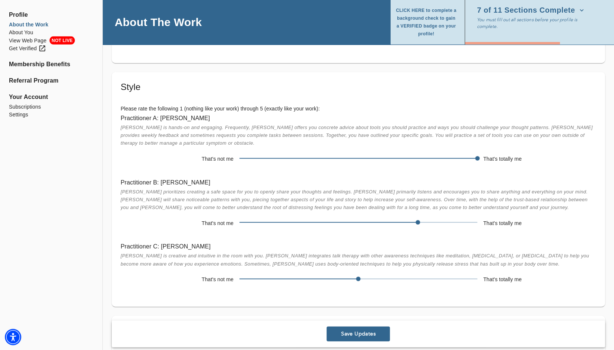
click at [358, 331] on span "Save Updates" at bounding box center [357, 333] width 57 height 7
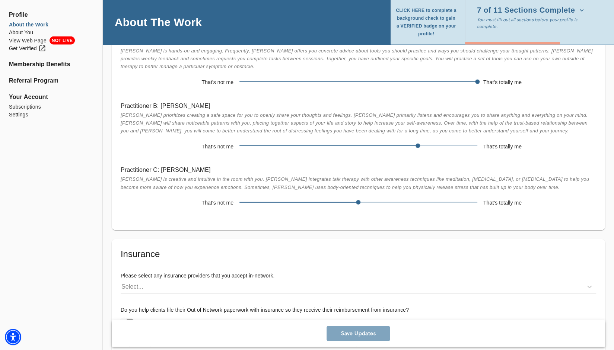
scroll to position [1262, 0]
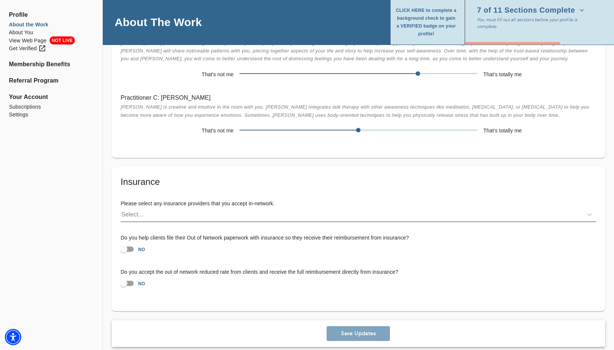
click at [132, 220] on div "Select..." at bounding box center [352, 215] width 462 height 12
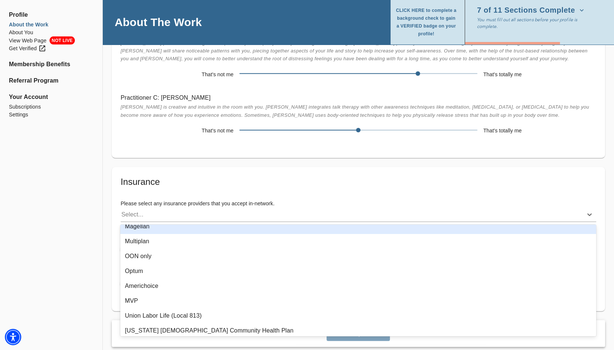
scroll to position [112, 0]
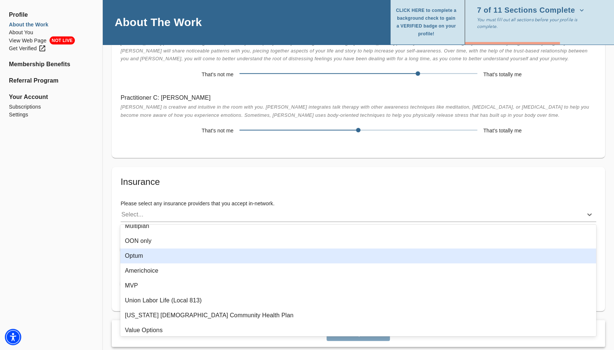
click at [143, 253] on div "Optum" at bounding box center [357, 256] width 475 height 15
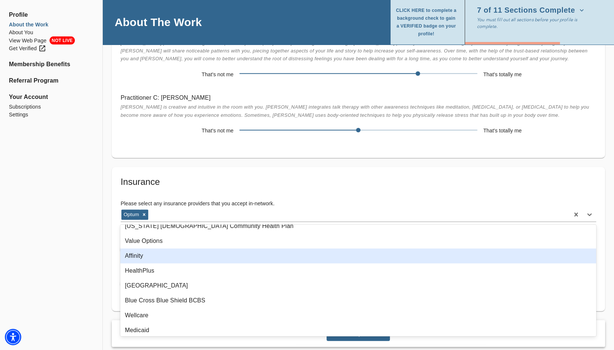
scroll to position [223, 0]
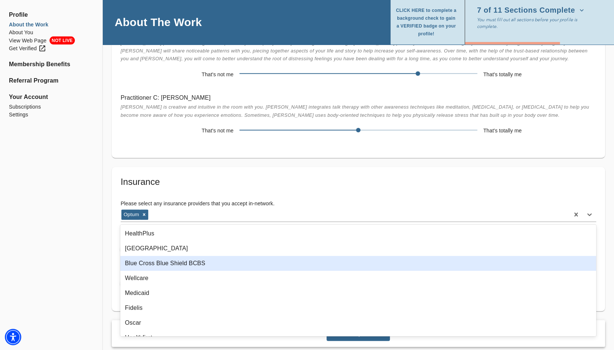
click at [170, 261] on div "Blue Cross Blue Shield BCBS" at bounding box center [357, 263] width 475 height 15
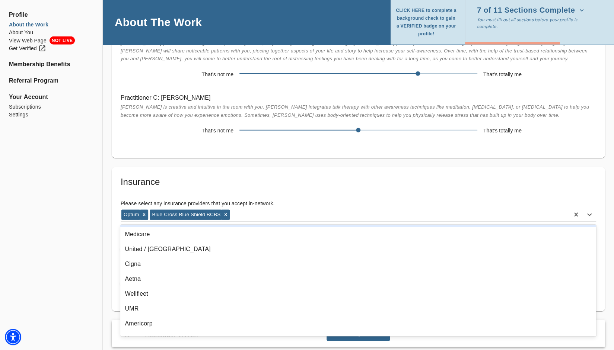
scroll to position [447, 0]
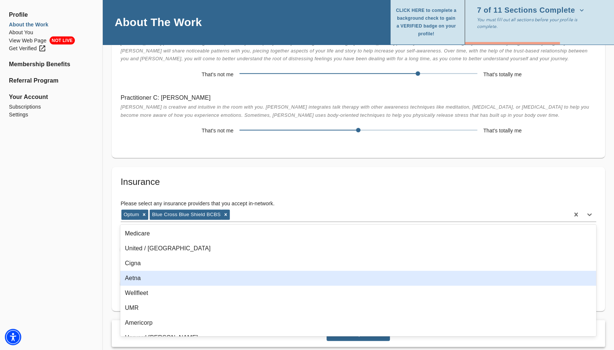
click at [230, 282] on div "Aetna" at bounding box center [357, 278] width 475 height 15
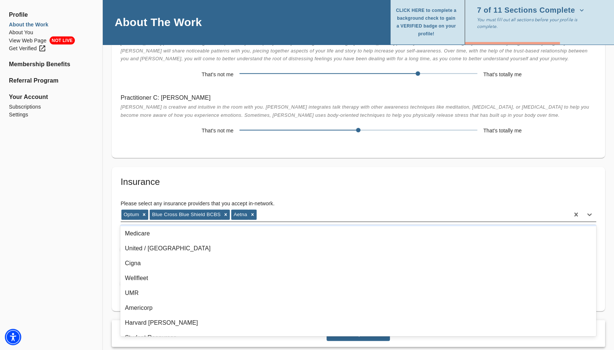
click at [301, 215] on div "Optum Blue Cross Blue Shield BCBS Aetna" at bounding box center [345, 215] width 448 height 12
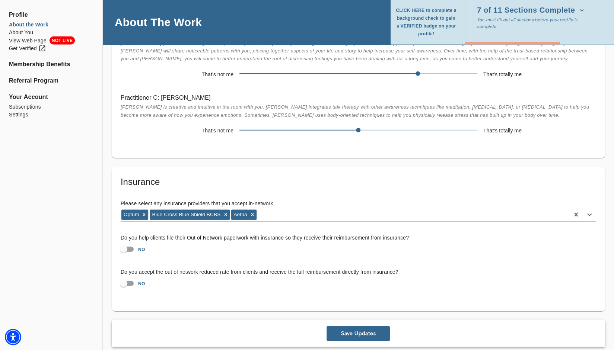
click at [281, 217] on div "Optum Blue Cross Blue Shield BCBS Aetna" at bounding box center [345, 215] width 448 height 12
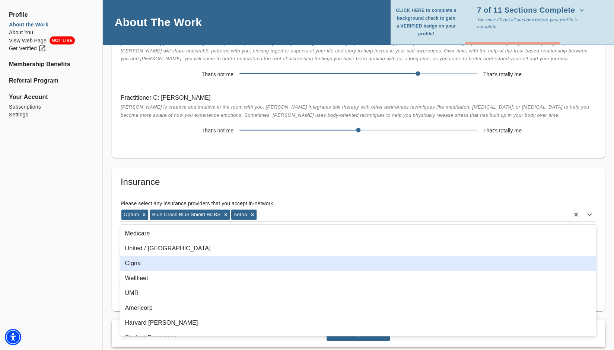
click at [231, 268] on div "Cigna" at bounding box center [357, 263] width 475 height 15
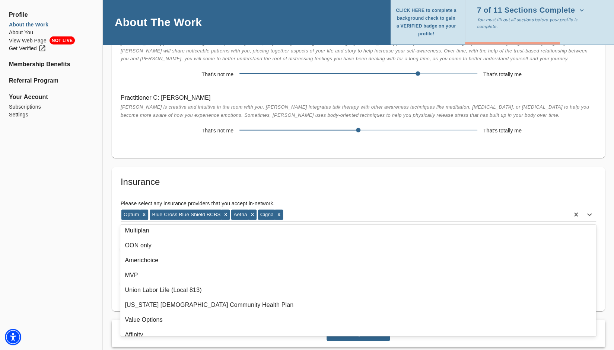
scroll to position [0, 0]
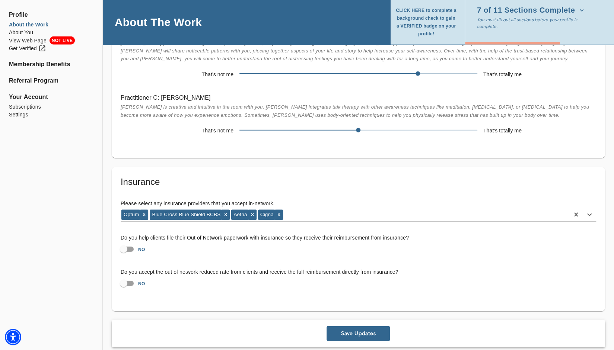
click at [312, 214] on div "Optum Blue Cross Blue Shield BCBS Aetna Cigna" at bounding box center [345, 215] width 448 height 12
type input "quest"
click at [412, 214] on div "Optum Blue Cross Blue Shield BCBS Aetna Cigna quest" at bounding box center [345, 215] width 448 height 12
click at [124, 248] on input "NO" at bounding box center [123, 249] width 42 height 14
checkbox input "true"
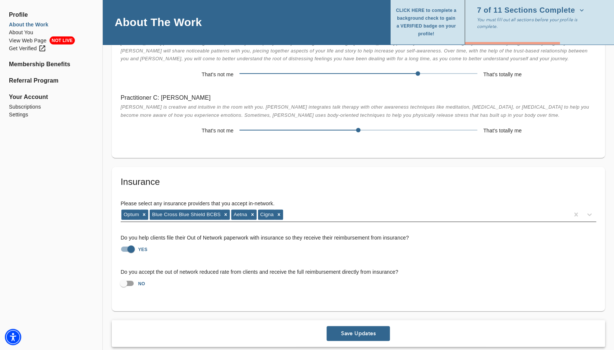
click at [292, 216] on div "Optum Blue Cross Blue Shield BCBS Aetna Cigna" at bounding box center [345, 215] width 448 height 12
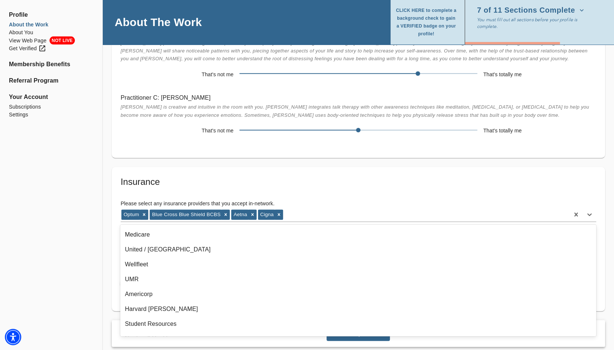
scroll to position [442, 0]
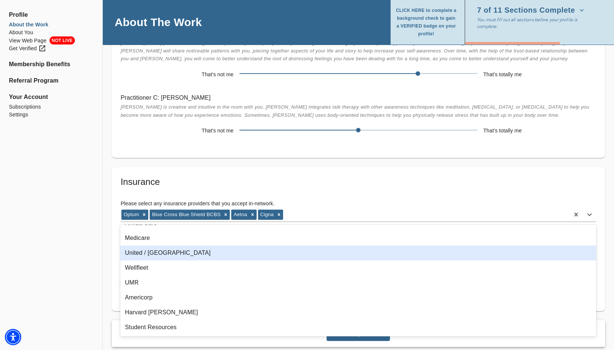
click at [186, 252] on div "United / [GEOGRAPHIC_DATA]" at bounding box center [357, 253] width 475 height 15
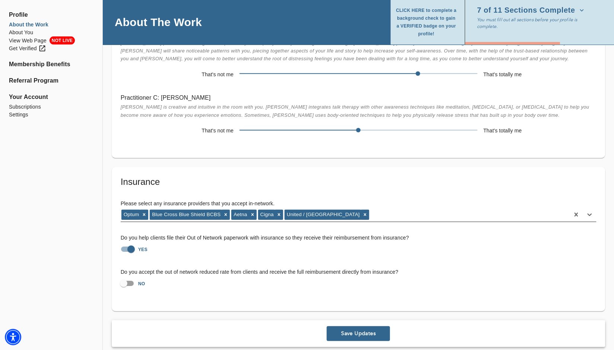
click at [353, 215] on div "Optum Blue Cross Blue Shield BCBS Aetna Cigna United / [GEOGRAPHIC_DATA]" at bounding box center [345, 215] width 448 height 12
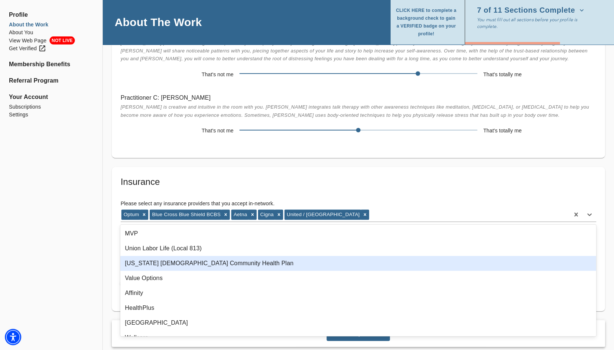
scroll to position [186, 0]
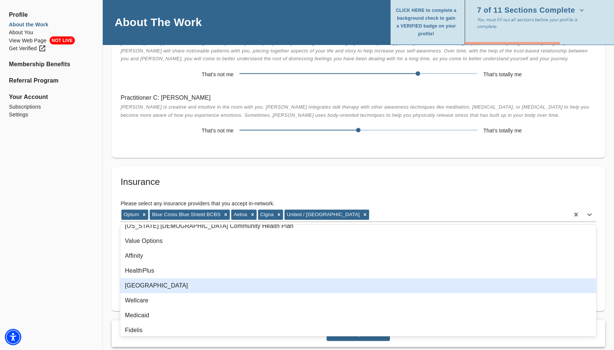
click at [150, 283] on div "[GEOGRAPHIC_DATA]" at bounding box center [357, 285] width 475 height 15
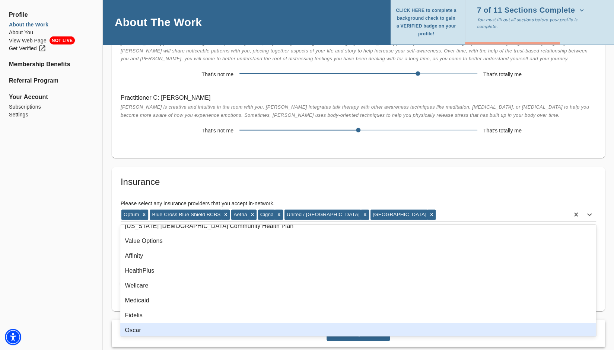
click at [171, 329] on div "Oscar" at bounding box center [357, 330] width 475 height 15
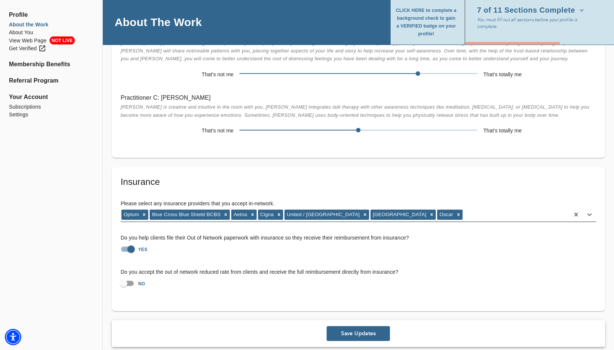
click at [400, 215] on div "Optum Blue Cross Blue Shield BCBS Aetna Cigna United / Oxford Oxford Oscar" at bounding box center [345, 215] width 448 height 12
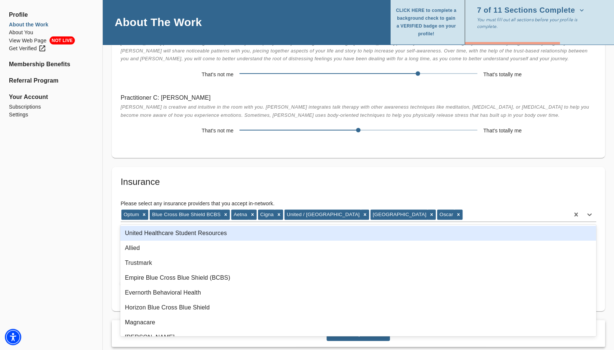
scroll to position [670, 0]
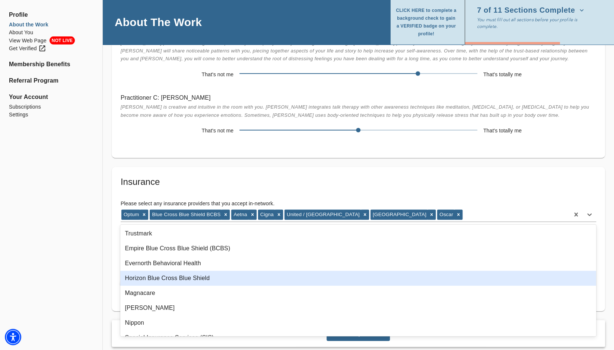
click at [313, 273] on div "Horizon Blue Cross Blue Shield" at bounding box center [357, 278] width 475 height 15
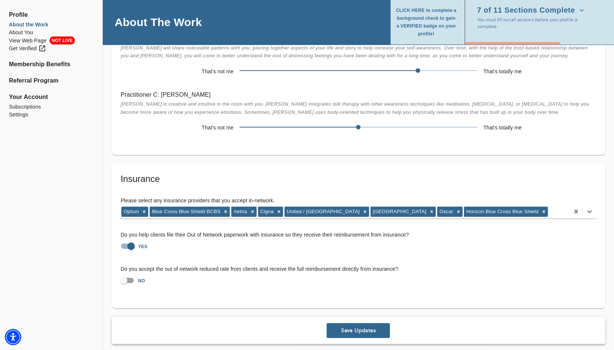
scroll to position [1271, 0]
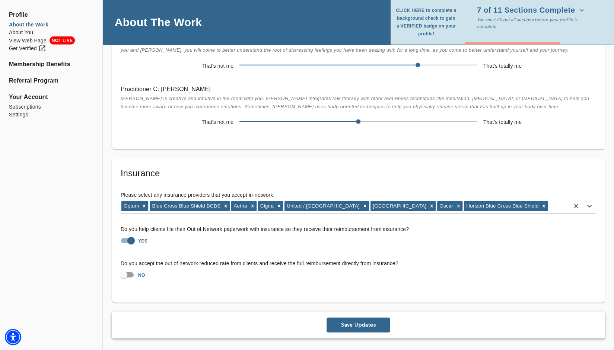
click at [353, 322] on span "Save Updates" at bounding box center [357, 325] width 57 height 7
click at [362, 323] on div "Save Updates" at bounding box center [358, 325] width 493 height 27
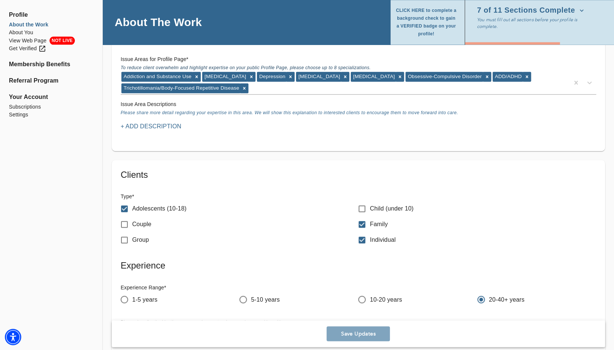
scroll to position [675, 0]
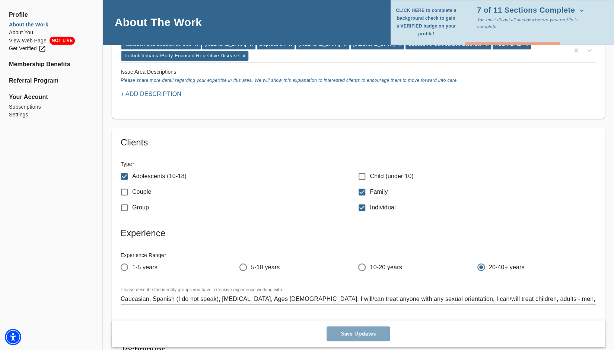
click at [376, 267] on span "10-20 years" at bounding box center [386, 267] width 32 height 9
click at [370, 267] on input "10-20 years" at bounding box center [362, 267] width 16 height 16
radio input "true"
radio input "false"
click at [368, 329] on button "Save Updates" at bounding box center [357, 333] width 63 height 15
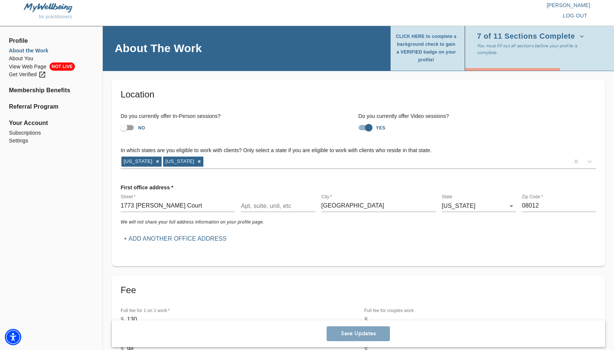
scroll to position [0, 0]
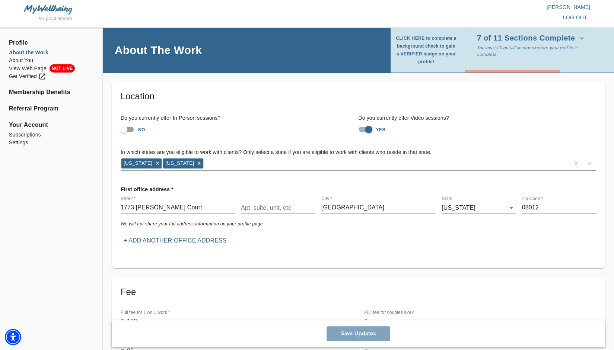
click at [27, 53] on li "About the Work" at bounding box center [51, 53] width 84 height 8
click at [20, 60] on li "About You" at bounding box center [51, 61] width 84 height 8
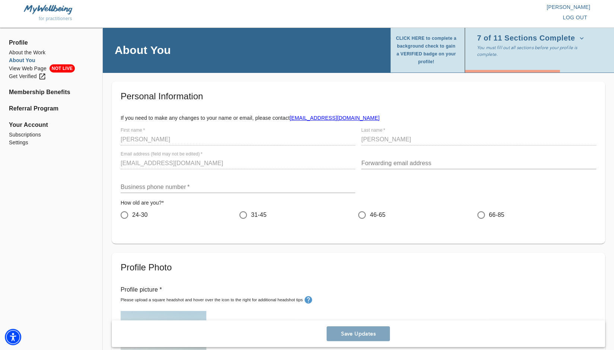
click at [199, 185] on input "text" at bounding box center [238, 187] width 235 height 12
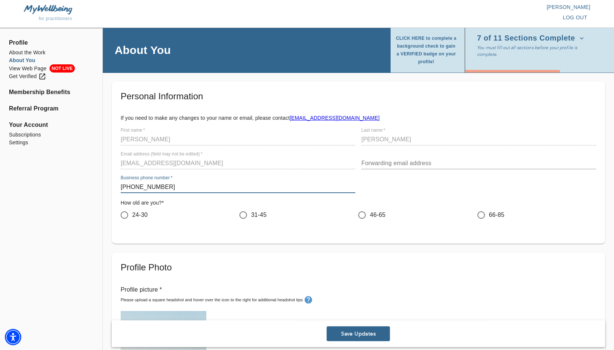
type input "[PHONE_NUMBER]"
click at [377, 214] on span "46-65" at bounding box center [378, 215] width 16 height 9
click at [370, 214] on input "46-65" at bounding box center [362, 215] width 16 height 16
radio input "true"
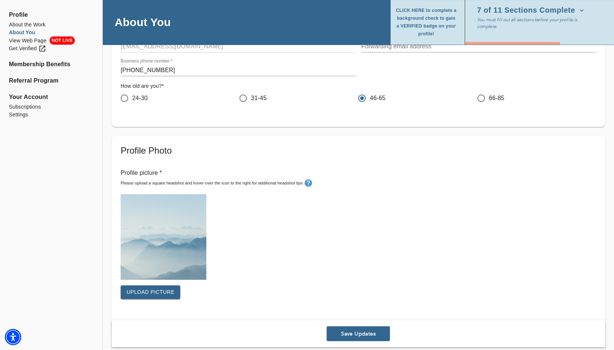
scroll to position [149, 0]
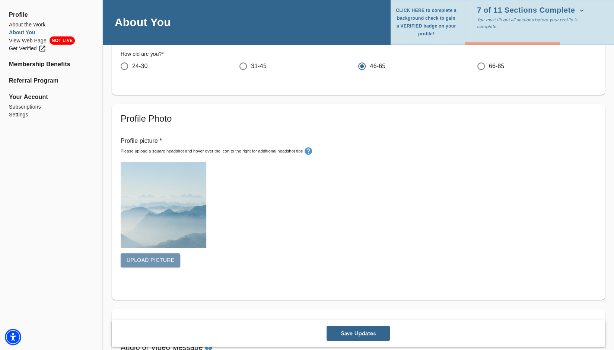
click at [161, 262] on span "Upload picture" at bounding box center [151, 260] width 48 height 9
click at [146, 265] on span "Upload picture" at bounding box center [151, 267] width 48 height 9
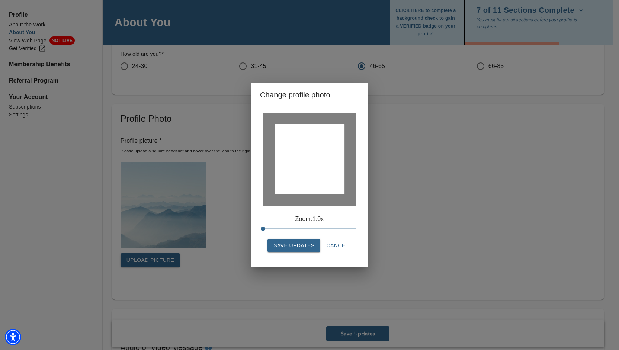
drag, startPoint x: 323, startPoint y: 145, endPoint x: 321, endPoint y: 159, distance: 13.6
click at [321, 159] on div at bounding box center [310, 159] width 70 height 70
click at [298, 245] on span "Save Updates" at bounding box center [294, 245] width 41 height 9
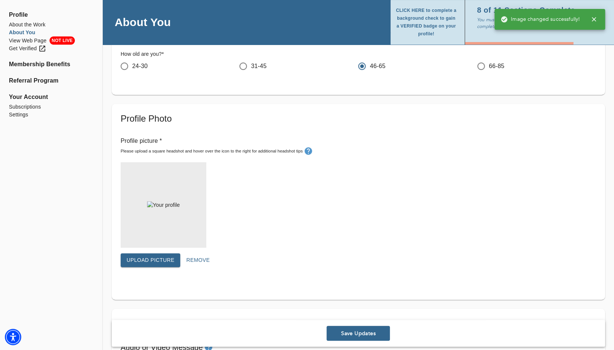
click at [162, 263] on span "Upload picture" at bounding box center [151, 260] width 48 height 9
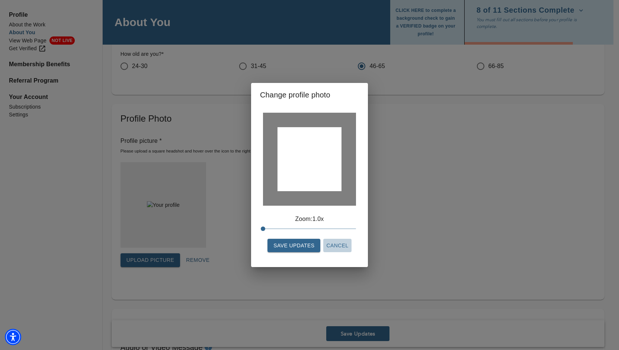
drag, startPoint x: 333, startPoint y: 243, endPoint x: 329, endPoint y: 245, distance: 4.8
click at [333, 243] on span "Cancel" at bounding box center [337, 245] width 22 height 9
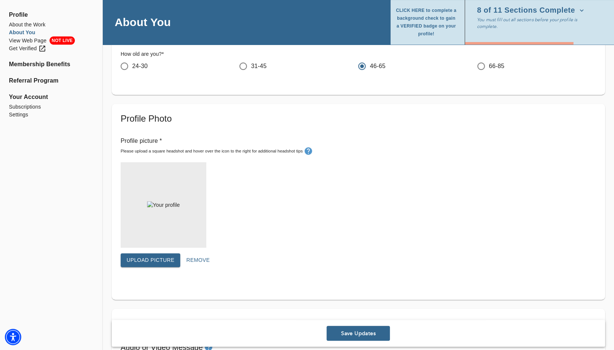
click at [167, 259] on span "Upload picture" at bounding box center [151, 260] width 48 height 9
click at [364, 333] on span "Save Updates" at bounding box center [357, 333] width 57 height 7
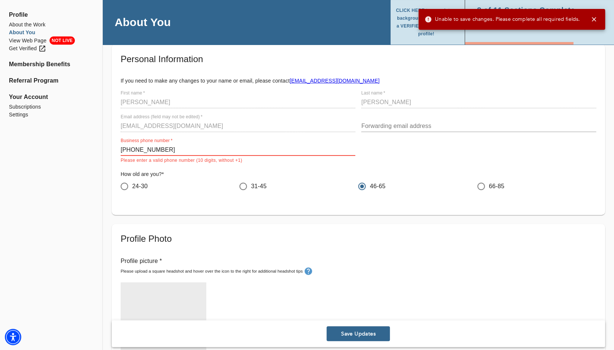
scroll to position [37, 0]
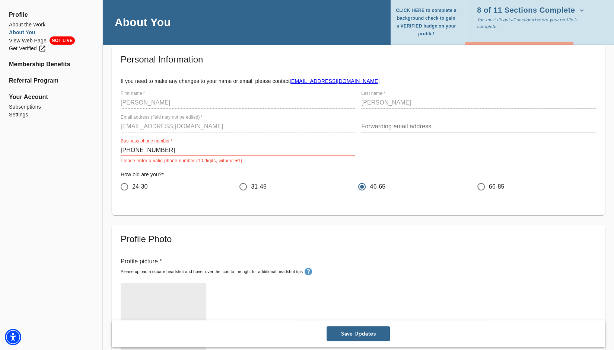
click at [132, 150] on input "[PHONE_NUMBER]" at bounding box center [238, 150] width 235 height 12
click at [143, 152] on input "856905-7976" at bounding box center [238, 150] width 235 height 12
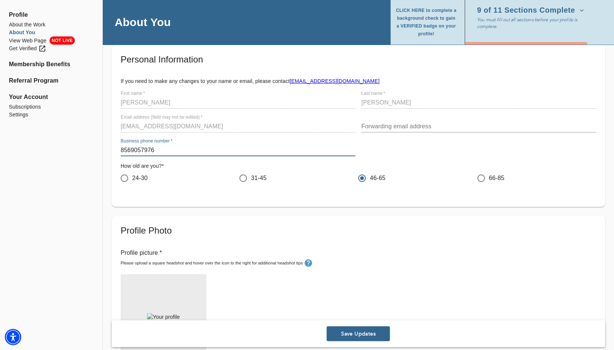
type input "8569057976"
click at [365, 332] on span "Save Updates" at bounding box center [357, 333] width 57 height 7
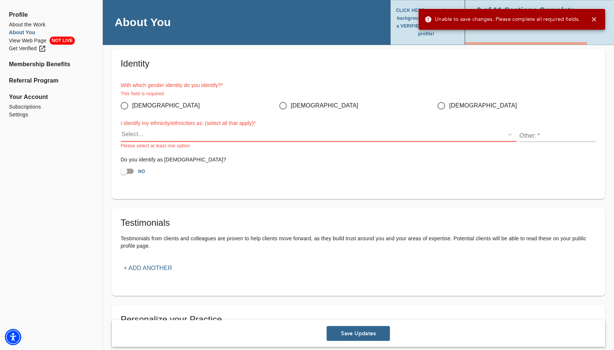
scroll to position [575, 0]
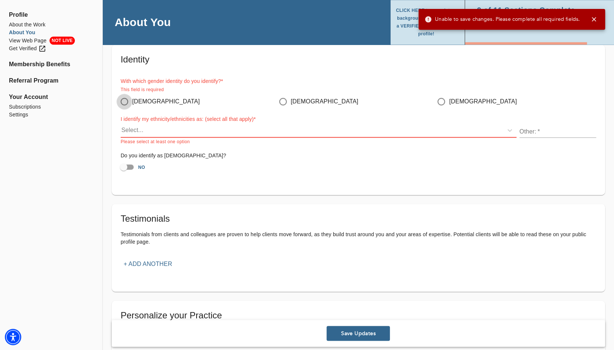
click at [124, 102] on input "[DEMOGRAPHIC_DATA]" at bounding box center [124, 102] width 16 height 16
radio input "true"
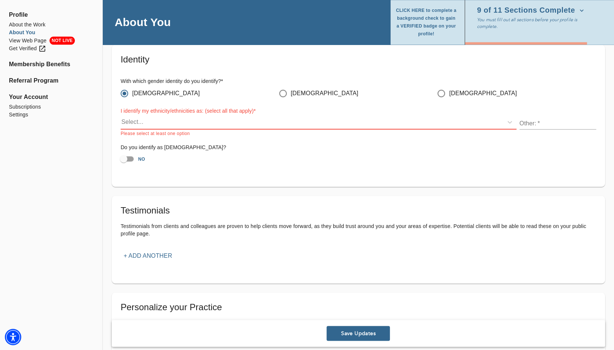
click at [144, 120] on div "Select..." at bounding box center [312, 122] width 382 height 12
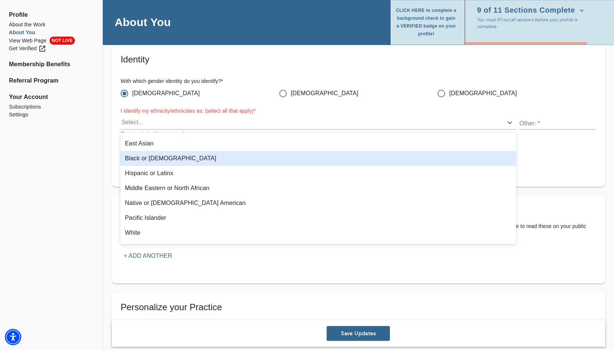
scroll to position [37, 0]
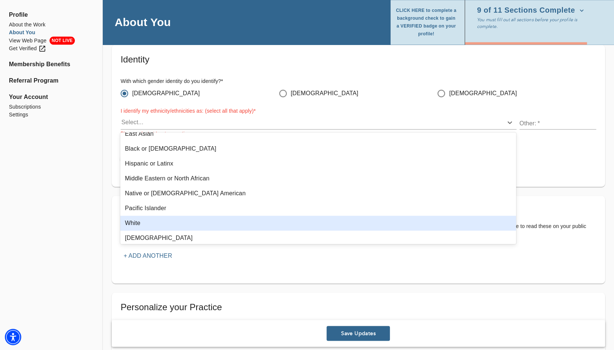
click at [176, 217] on div "White" at bounding box center [318, 223] width 396 height 15
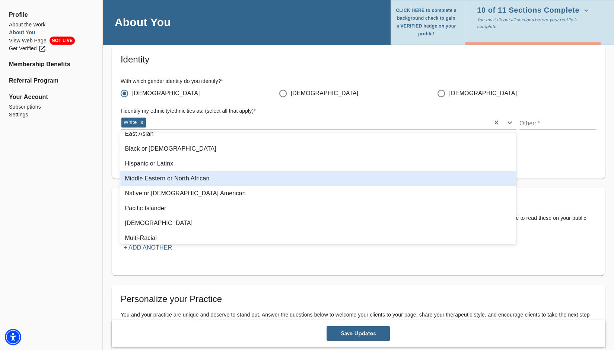
scroll to position [55, 0]
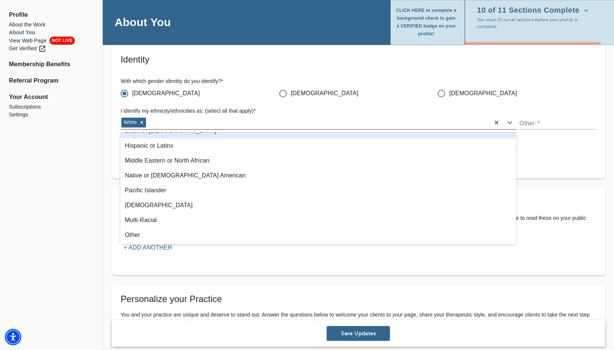
click at [225, 118] on div "White" at bounding box center [305, 122] width 369 height 12
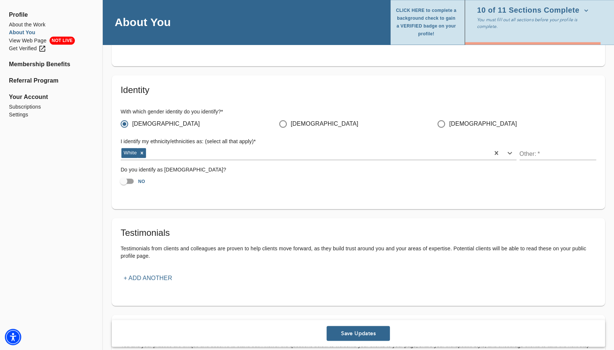
scroll to position [644, 0]
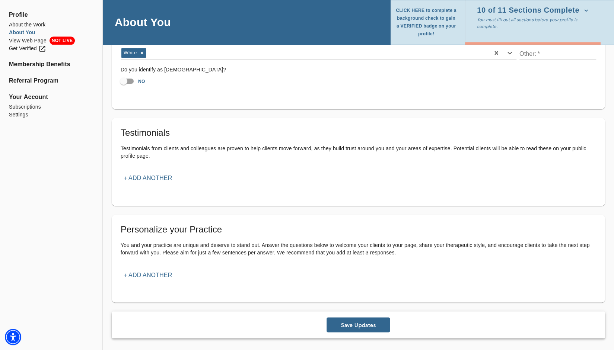
click at [147, 177] on p "+ Add another" at bounding box center [148, 178] width 48 height 9
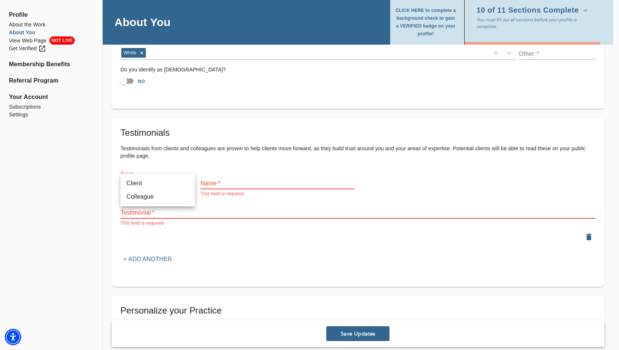
click at [152, 179] on li "Client" at bounding box center [158, 183] width 74 height 13
type input "client"
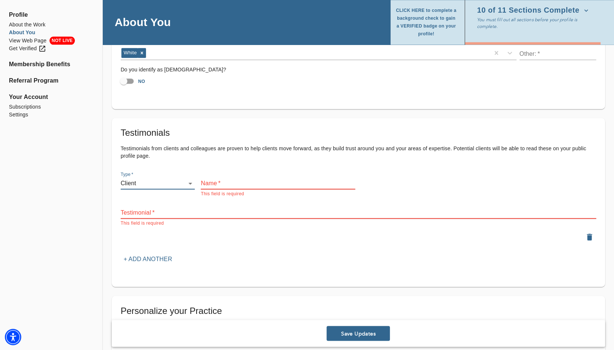
click at [202, 210] on textarea at bounding box center [358, 212] width 475 height 7
click at [217, 183] on input "text" at bounding box center [278, 183] width 154 height 12
drag, startPoint x: 209, startPoint y: 209, endPoint x: 143, endPoint y: 210, distance: 66.3
click at [143, 210] on textarea at bounding box center [358, 212] width 475 height 7
paste textarea "“It was a pleasure to meet [PERSON_NAME]. She is approachable, and appears moti…"
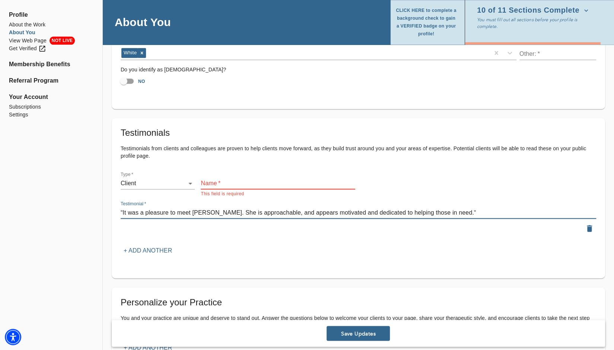
type textarea "“It was a pleasure to meet [PERSON_NAME]. She is approachable, and appears moti…"
click at [267, 183] on input "text" at bounding box center [278, 183] width 154 height 12
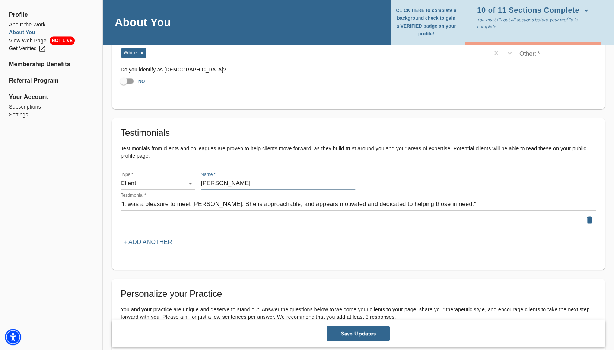
type input "[PERSON_NAME]"
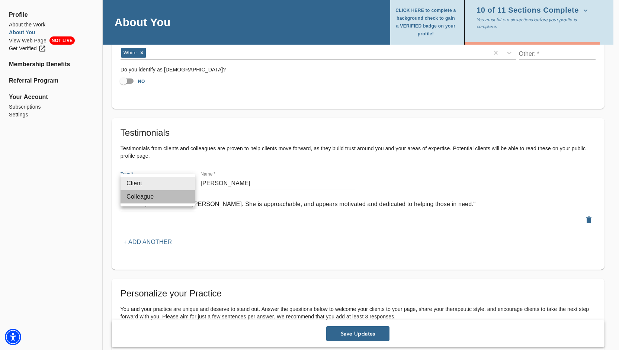
click at [176, 198] on li "Colleague" at bounding box center [158, 196] width 74 height 13
type input "colleague"
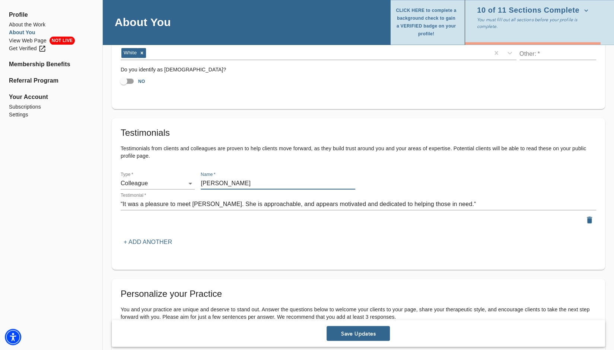
click at [259, 181] on input "[PERSON_NAME]" at bounding box center [278, 183] width 154 height 12
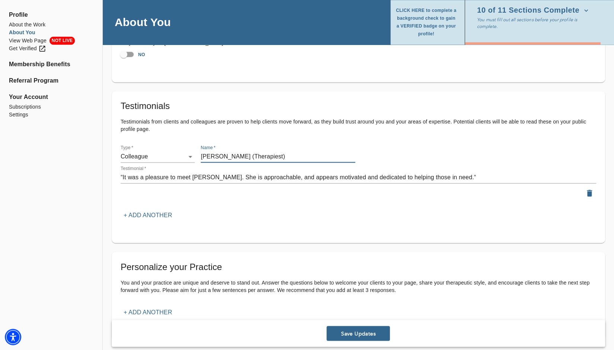
scroll to position [681, 0]
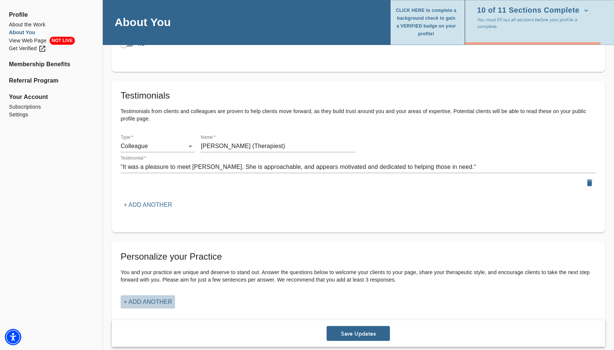
click at [157, 303] on p "+ Add another" at bounding box center [148, 301] width 48 height 9
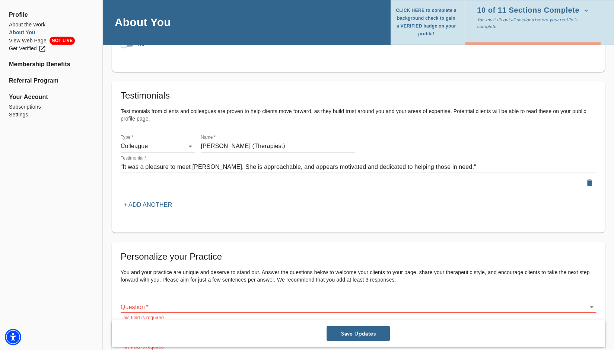
click at [267, 147] on input "[PERSON_NAME] (Therapiest)" at bounding box center [278, 146] width 154 height 12
type input "[PERSON_NAME] (Therapist)"
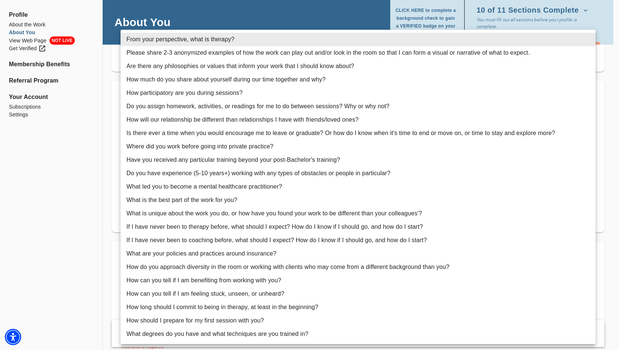
click at [260, 79] on li "How much do you share about yourself during our time together and why?" at bounding box center [358, 79] width 475 height 13
type input "4"
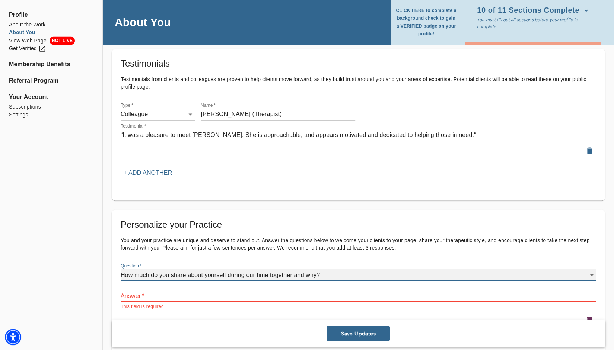
scroll to position [756, 0]
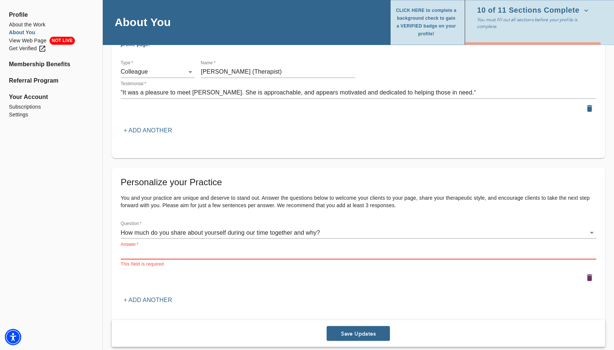
click at [330, 252] on textarea at bounding box center [358, 253] width 475 height 7
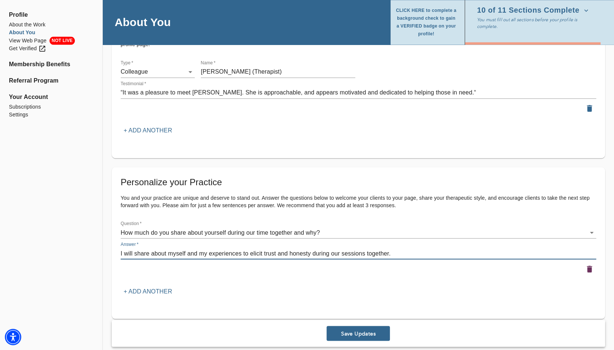
type textarea "I will share about myself and my experiences to elicit trust and honesty during…"
click at [157, 291] on p "+ Add another" at bounding box center [148, 291] width 48 height 9
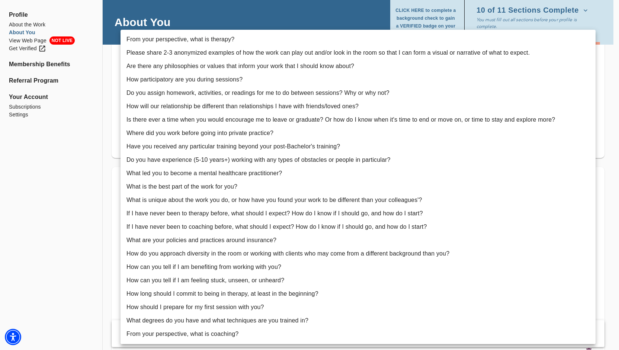
click at [270, 131] on li "Where did you work before going into private practice?" at bounding box center [358, 133] width 475 height 13
type input "9"
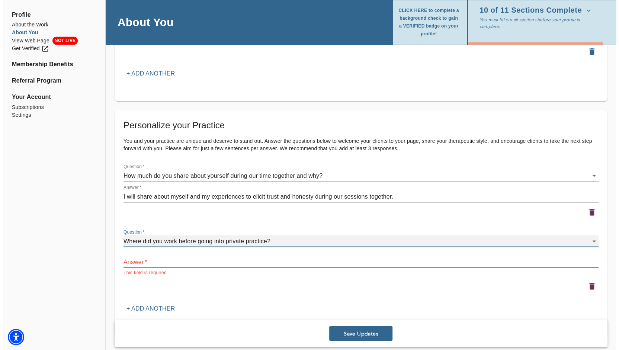
scroll to position [830, 0]
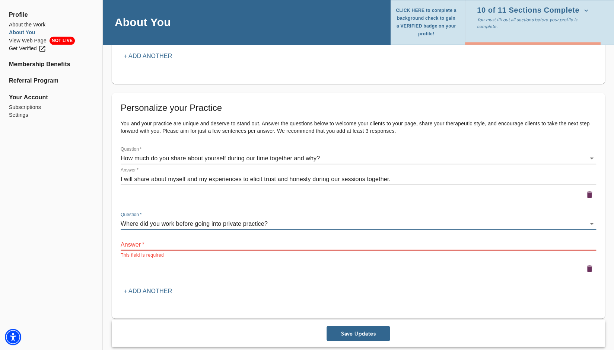
click at [252, 245] on textarea at bounding box center [358, 244] width 475 height 7
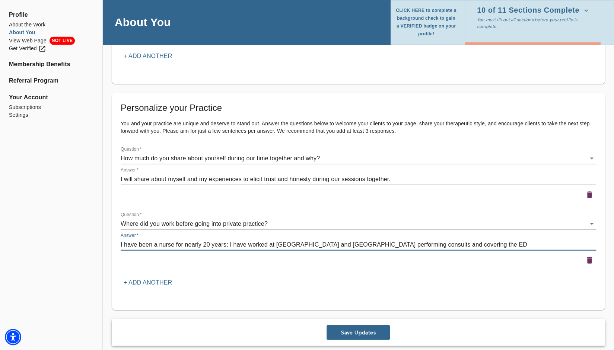
type textarea "I have been a nurse for nearly 20 years; I have worked at [GEOGRAPHIC_DATA] and…"
click at [148, 282] on p "+ Add another" at bounding box center [148, 282] width 48 height 9
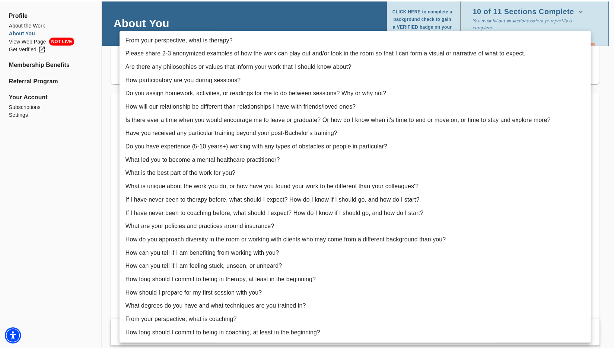
scroll to position [26, 0]
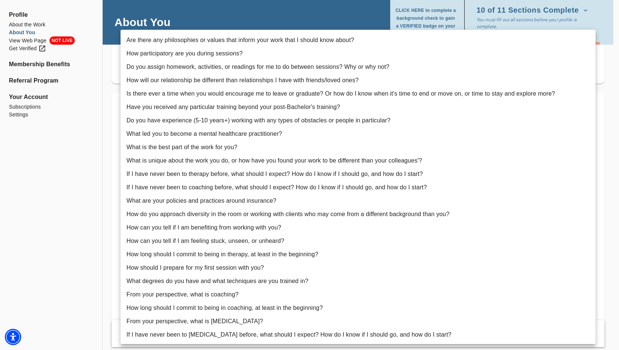
click at [279, 265] on li "How should I prepare for my first session with you?" at bounding box center [358, 267] width 475 height 13
type input "22"
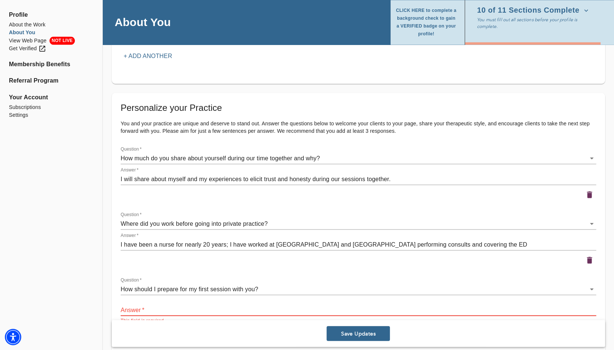
click at [281, 306] on div "x" at bounding box center [358, 310] width 475 height 12
type textarea "P"
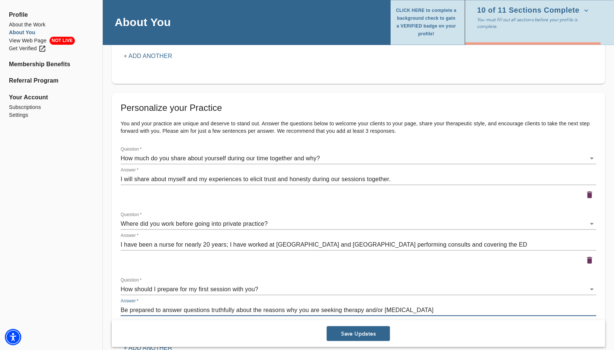
type textarea "Be prepared to answer questions truthfully about the reasons why you are seekin…"
click at [499, 310] on textarea "Be prepared to answer questions truthfully about the reasons why you are seekin…" at bounding box center [358, 309] width 475 height 7
click at [482, 314] on div "Be prepared to answer questions truthfully about the reasons why you are seekin…" at bounding box center [358, 310] width 475 height 12
click at [347, 329] on button "Save Updates" at bounding box center [357, 333] width 63 height 15
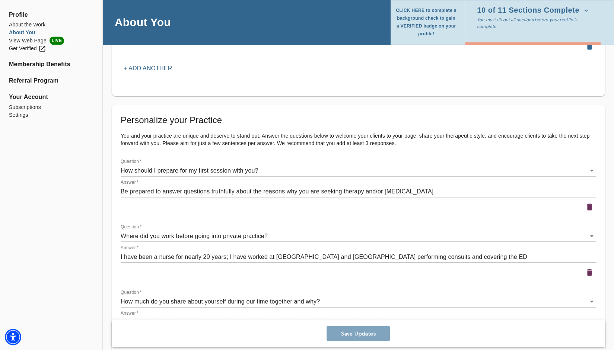
scroll to position [866, 0]
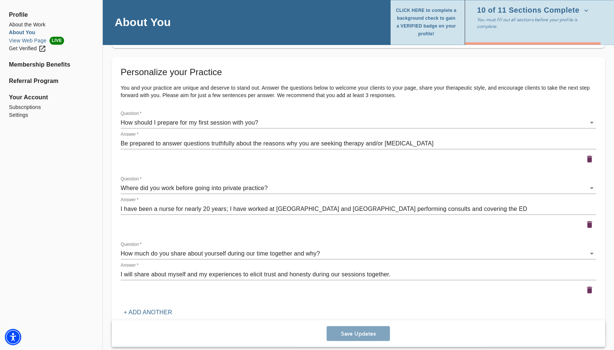
click at [26, 40] on li "View Web Page LIVE" at bounding box center [51, 40] width 84 height 8
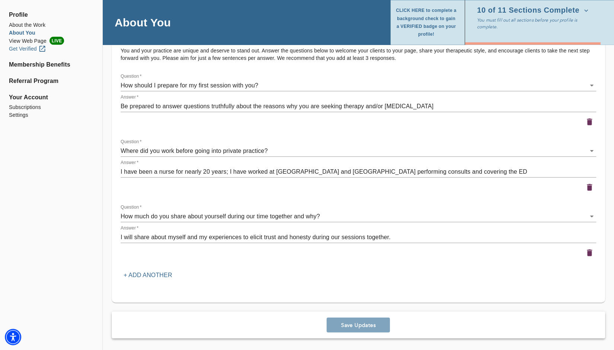
click at [23, 50] on div "Get Verified" at bounding box center [27, 49] width 37 height 8
click at [34, 66] on li "Membership Benefits" at bounding box center [51, 64] width 84 height 9
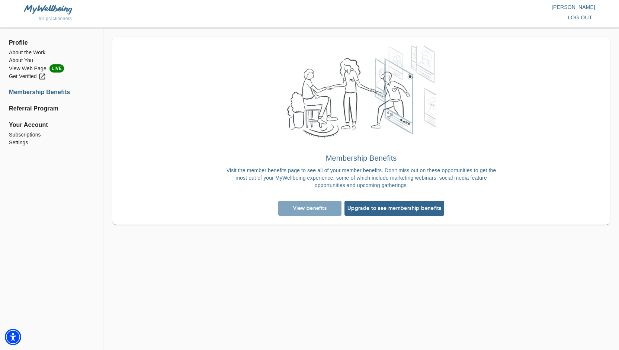
click at [412, 209] on span "Upgrade to see membership benefits" at bounding box center [395, 208] width 94 height 7
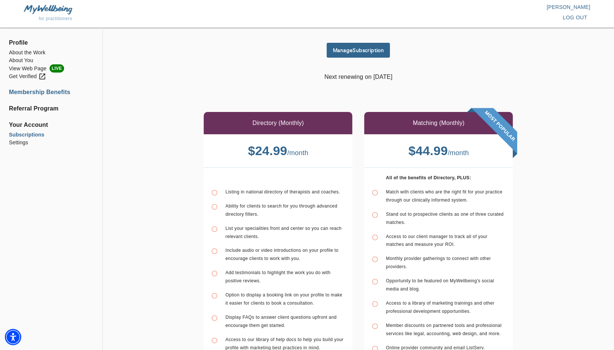
click at [31, 93] on li "Membership Benefits" at bounding box center [51, 92] width 84 height 9
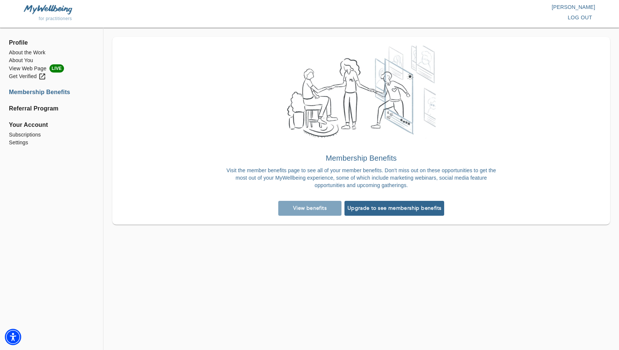
click at [321, 205] on div "View benefits" at bounding box center [310, 208] width 66 height 18
click at [315, 209] on div "View benefits" at bounding box center [310, 208] width 66 height 18
drag, startPoint x: 309, startPoint y: 206, endPoint x: 300, endPoint y: 202, distance: 9.8
click at [309, 206] on div "View benefits" at bounding box center [310, 208] width 66 height 18
click at [29, 107] on li "Referral Program" at bounding box center [51, 108] width 85 height 9
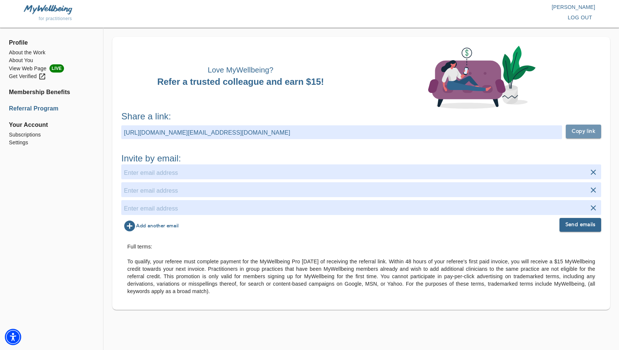
click at [582, 133] on strong "Copy link" at bounding box center [583, 131] width 23 height 9
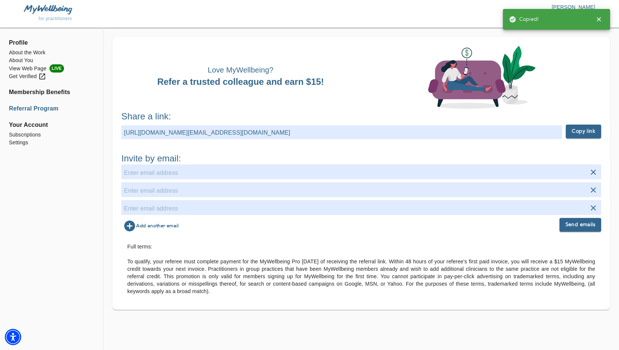
click at [522, 176] on input "text" at bounding box center [361, 173] width 475 height 12
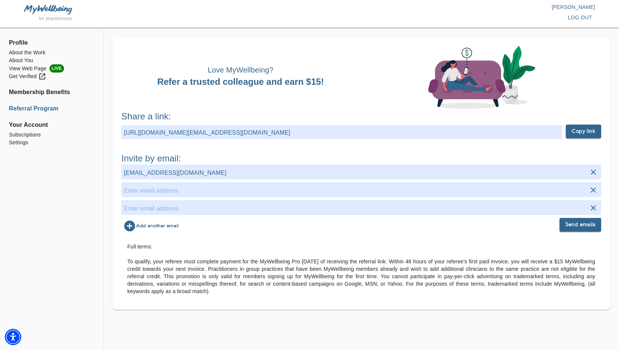
click at [127, 172] on input "[EMAIL_ADDRESS][DOMAIN_NAME]" at bounding box center [361, 173] width 475 height 12
type input "[EMAIL_ADDRESS][DOMAIN_NAME]"
click at [161, 188] on input "text" at bounding box center [361, 191] width 475 height 12
click at [586, 225] on strong "Send emails" at bounding box center [581, 224] width 30 height 9
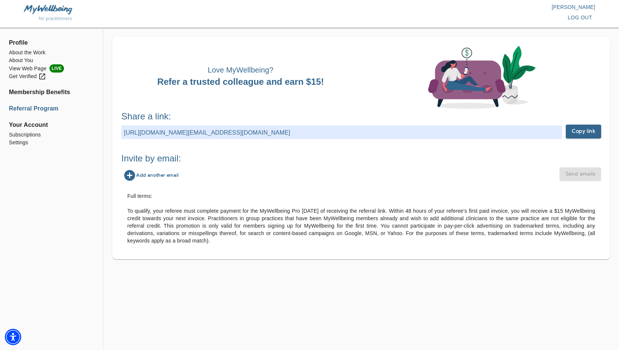
click at [577, 129] on strong "Copy link" at bounding box center [583, 131] width 23 height 9
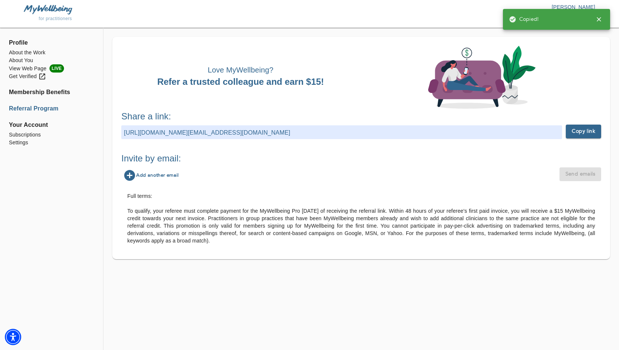
click at [129, 175] on icon "button" at bounding box center [129, 175] width 13 height 13
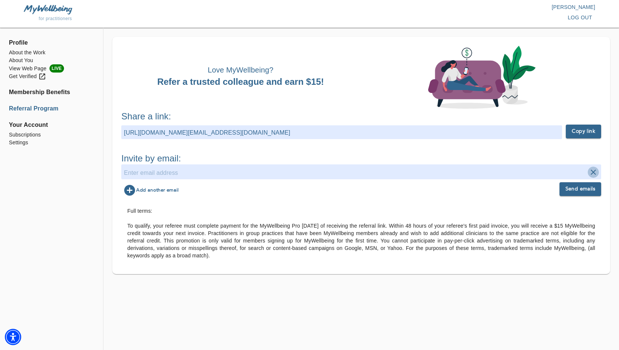
click at [595, 173] on icon "button" at bounding box center [593, 172] width 9 height 9
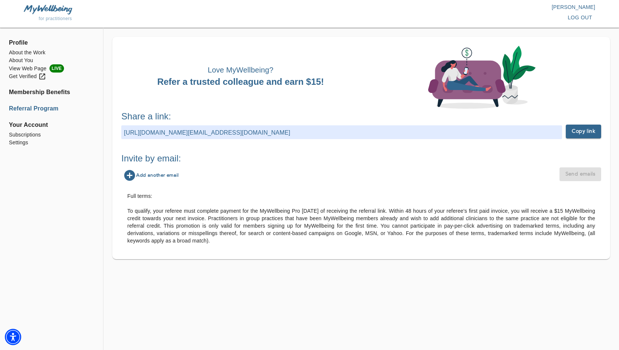
drag, startPoint x: 21, startPoint y: 52, endPoint x: 96, endPoint y: 76, distance: 79.3
click at [21, 52] on li "About the Work" at bounding box center [51, 53] width 85 height 8
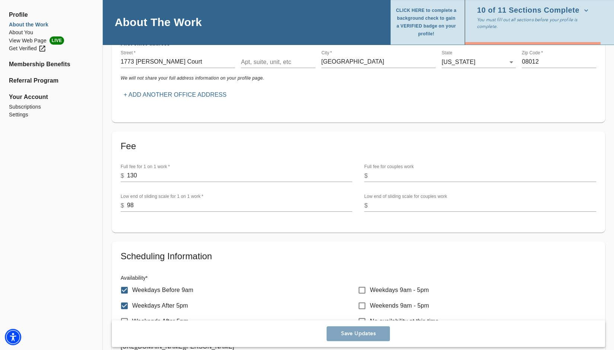
scroll to position [149, 0]
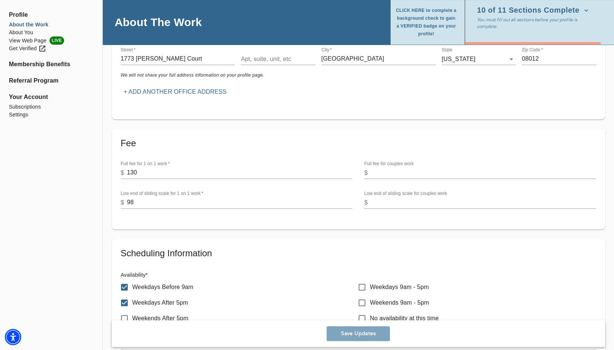
click at [147, 204] on input "98" at bounding box center [240, 203] width 226 height 12
click at [349, 200] on input "99" at bounding box center [240, 203] width 226 height 12
type input "100"
click at [349, 200] on input "100" at bounding box center [240, 203] width 226 height 12
click at [342, 333] on span "Save Updates" at bounding box center [357, 333] width 57 height 7
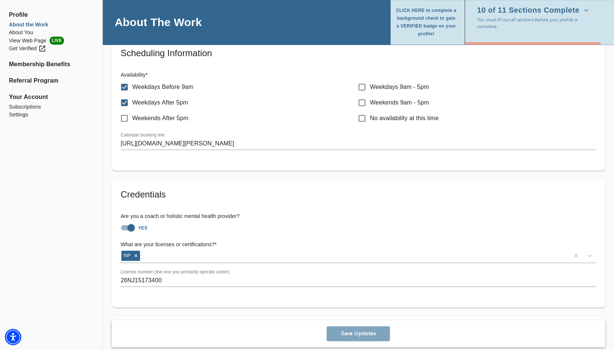
scroll to position [372, 0]
